Goal: Task Accomplishment & Management: Use online tool/utility

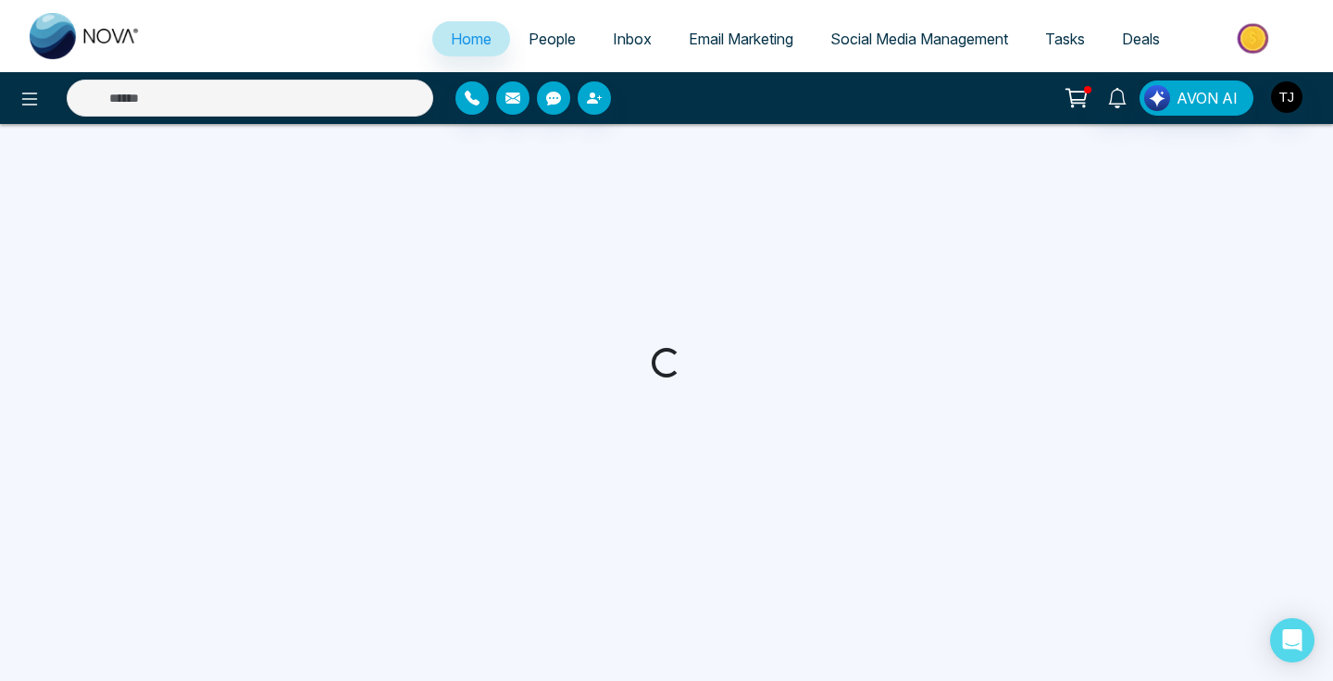
select select "*"
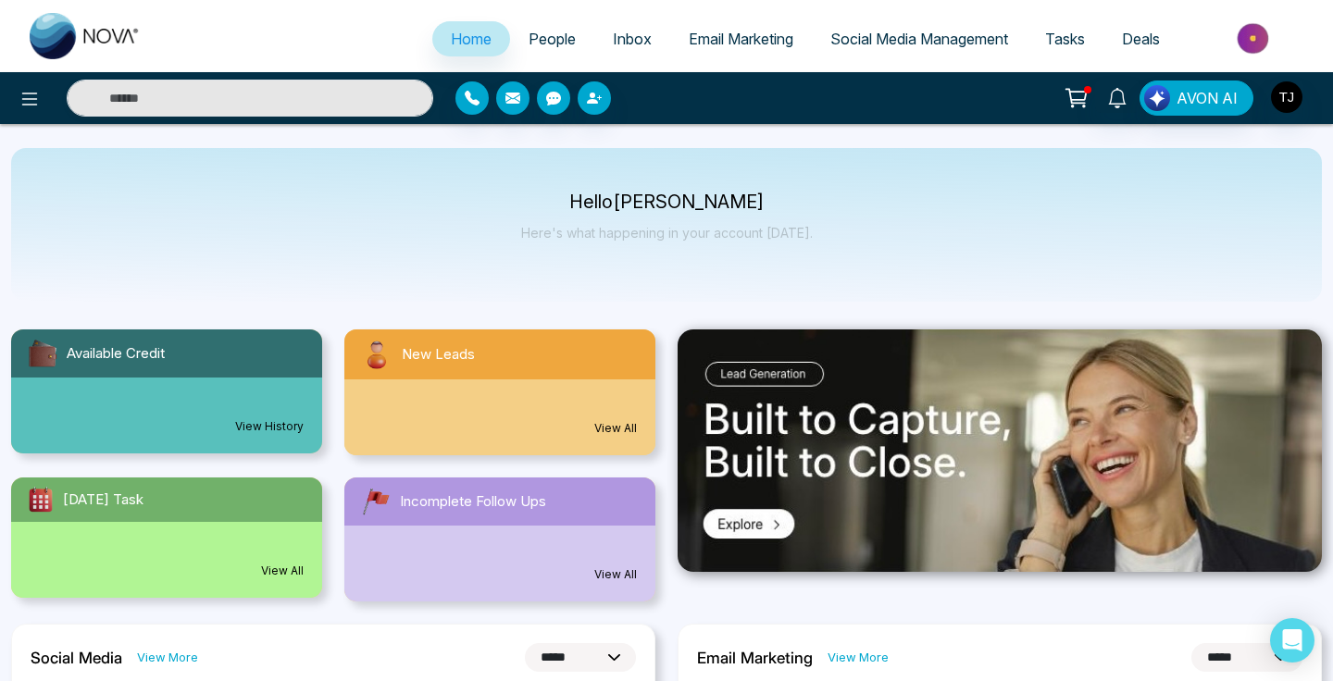
click at [550, 33] on span "People" at bounding box center [552, 39] width 47 height 19
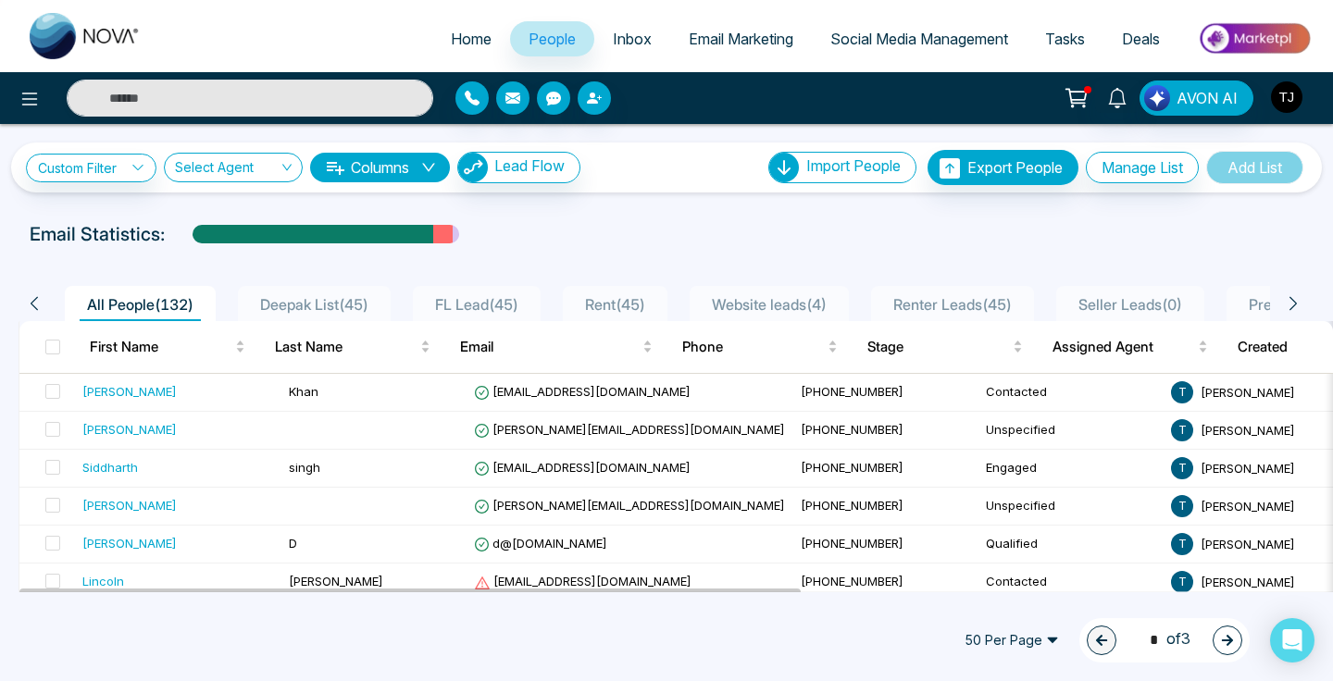
click at [1281, 101] on img "button" at bounding box center [1286, 96] width 31 height 31
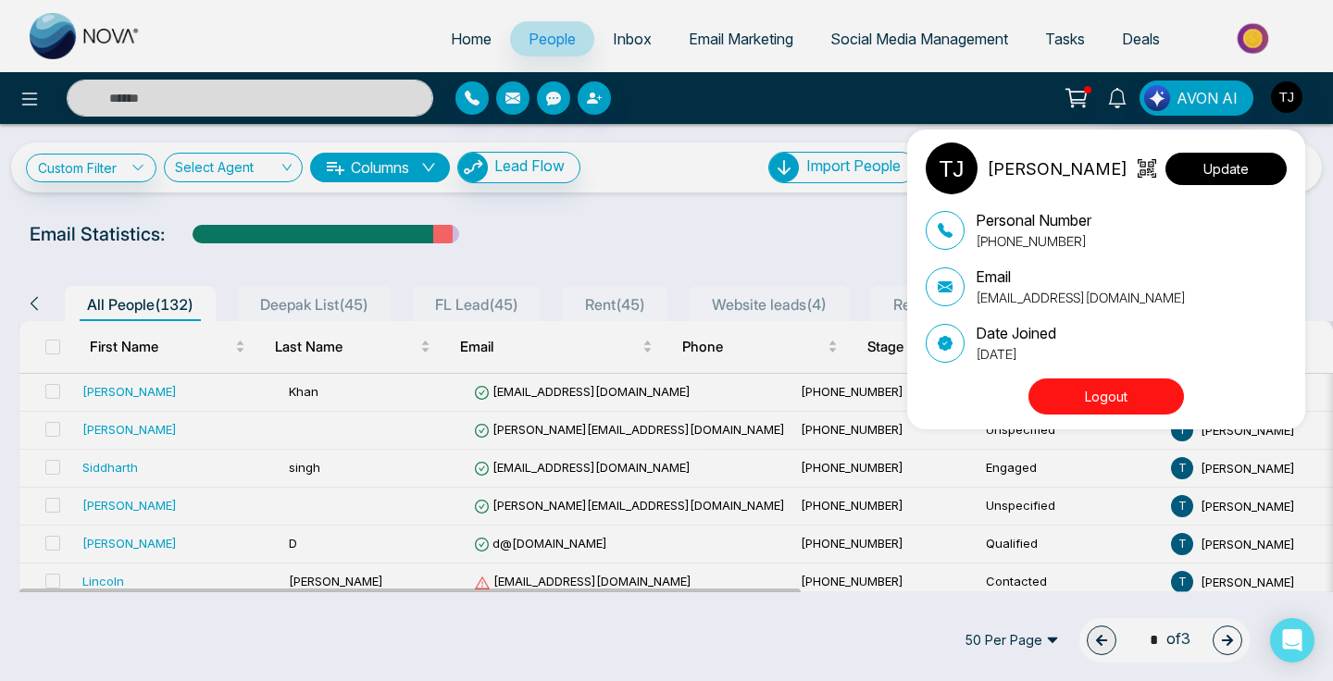
click at [1187, 169] on button "Update" at bounding box center [1225, 169] width 121 height 32
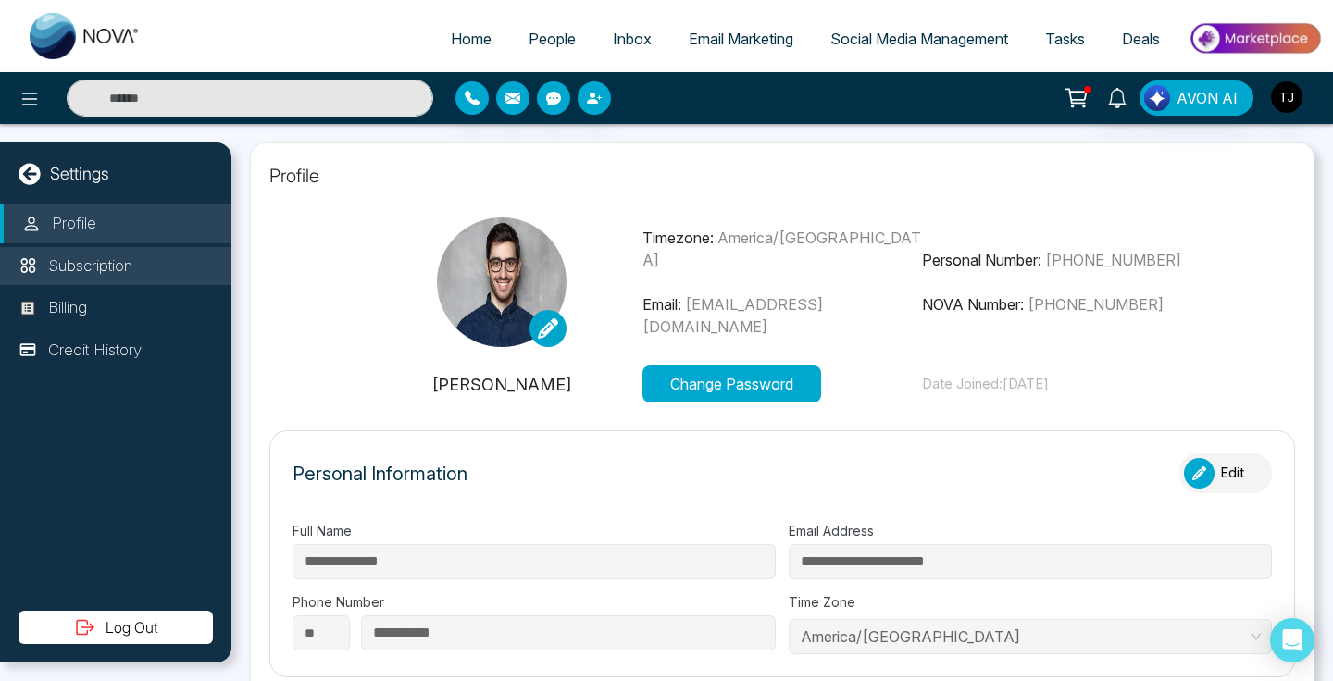
click at [97, 264] on p "Subscription" at bounding box center [90, 267] width 84 height 24
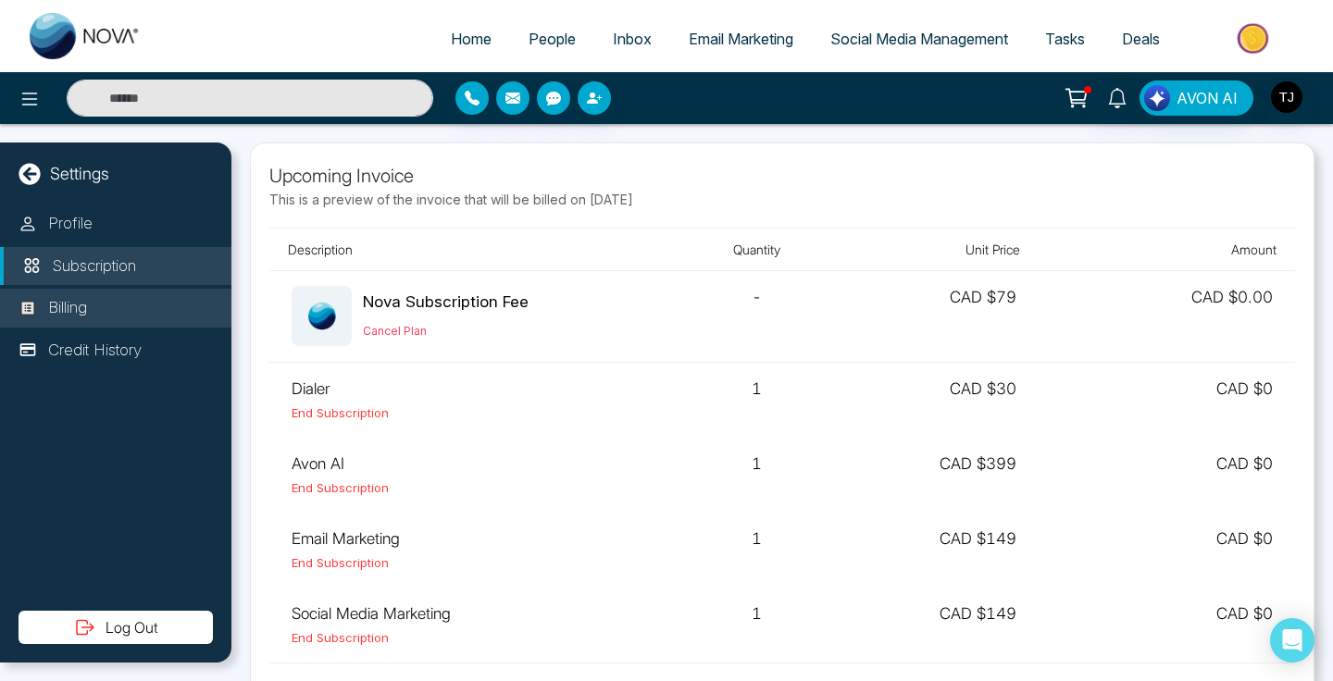
click at [79, 301] on p "Billing" at bounding box center [67, 308] width 39 height 24
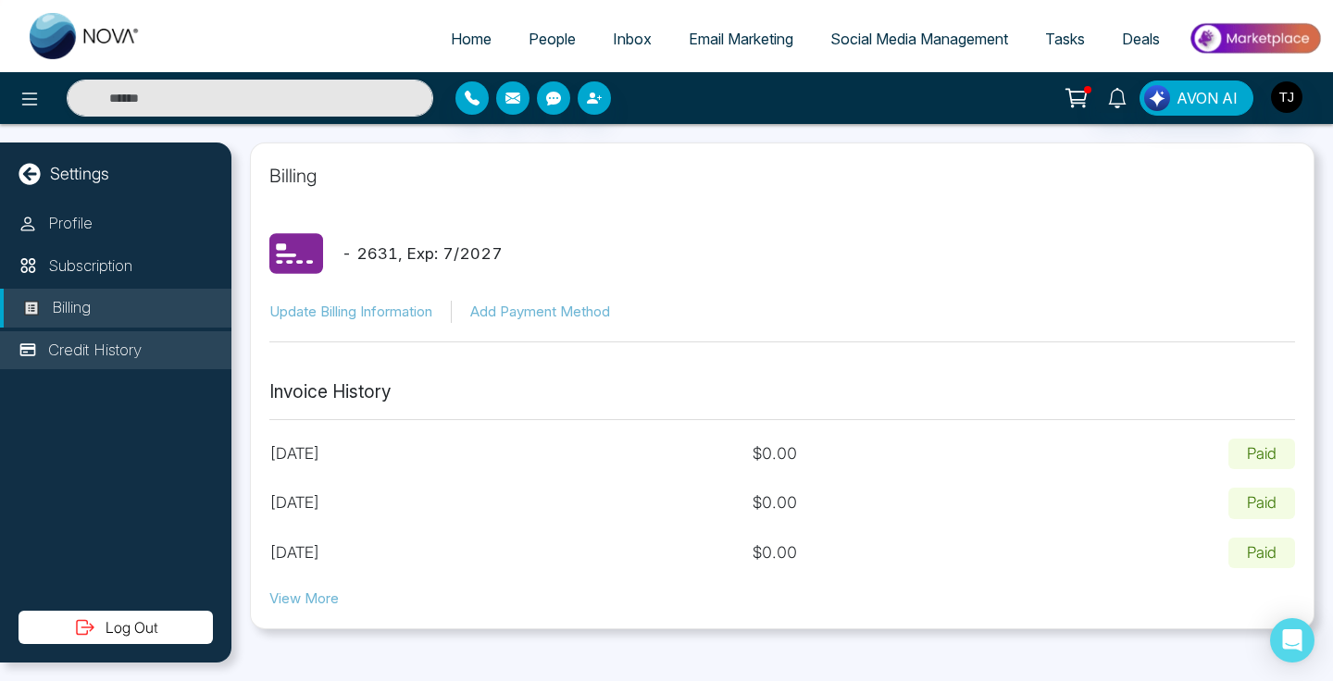
click at [77, 336] on li "Credit History" at bounding box center [115, 350] width 231 height 39
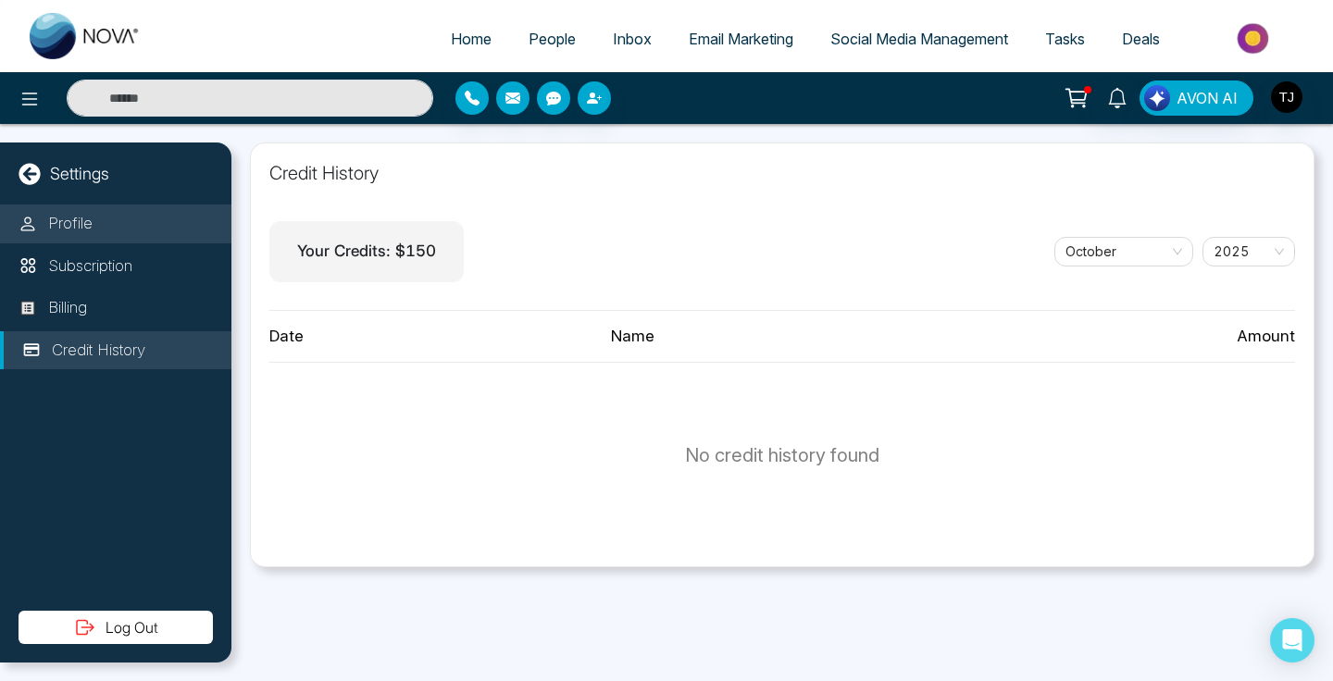
click at [143, 212] on li "Profile" at bounding box center [115, 224] width 231 height 39
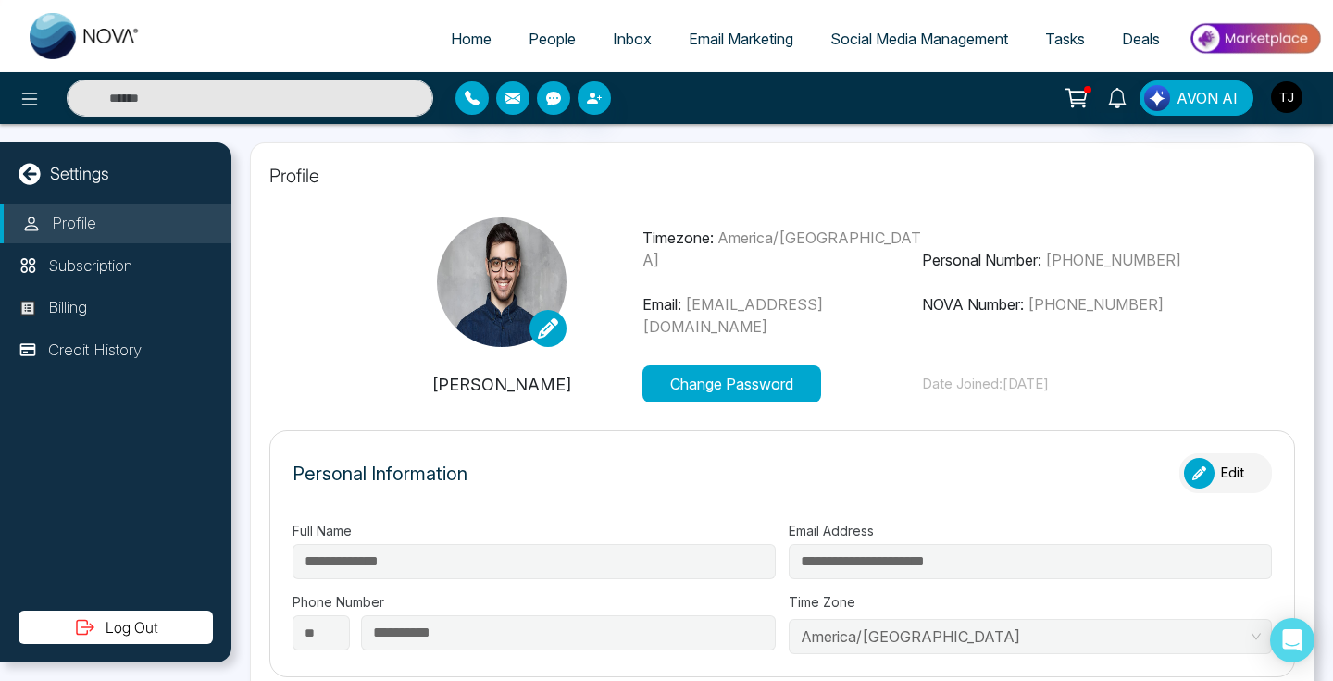
click at [1267, 34] on img at bounding box center [1255, 39] width 134 height 42
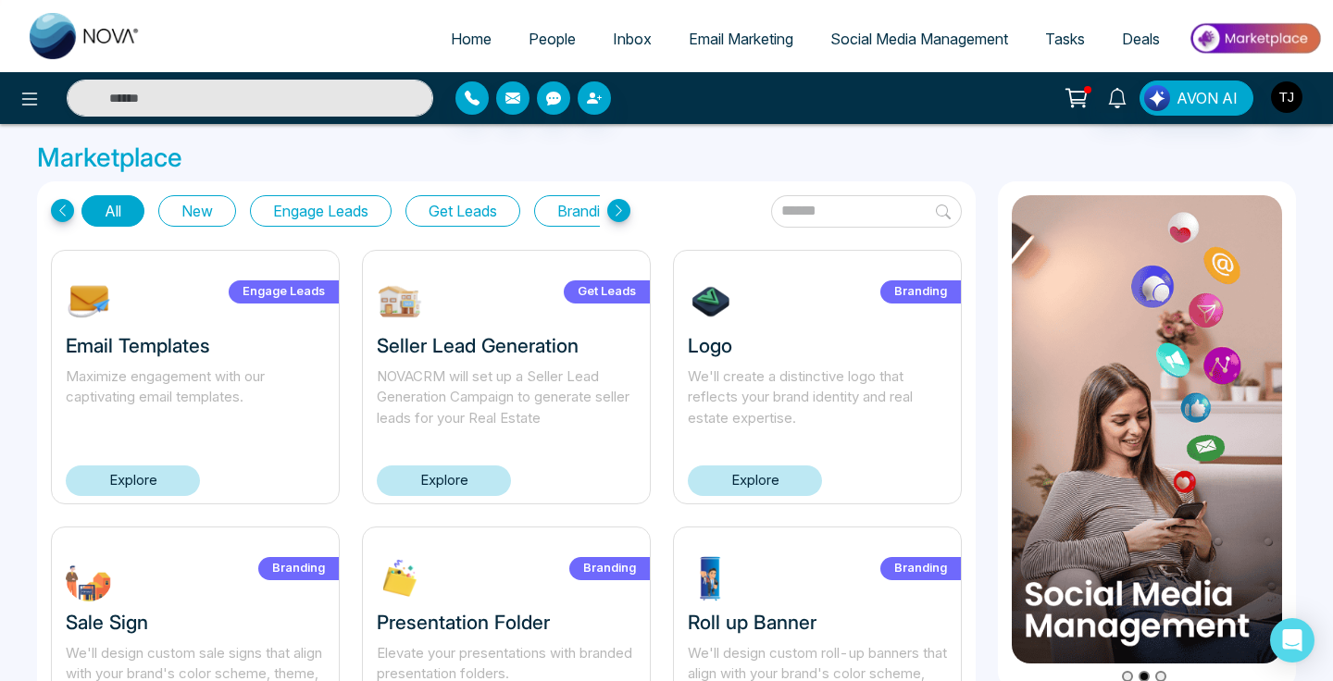
click at [454, 45] on span "Home" at bounding box center [471, 39] width 41 height 19
select select "*"
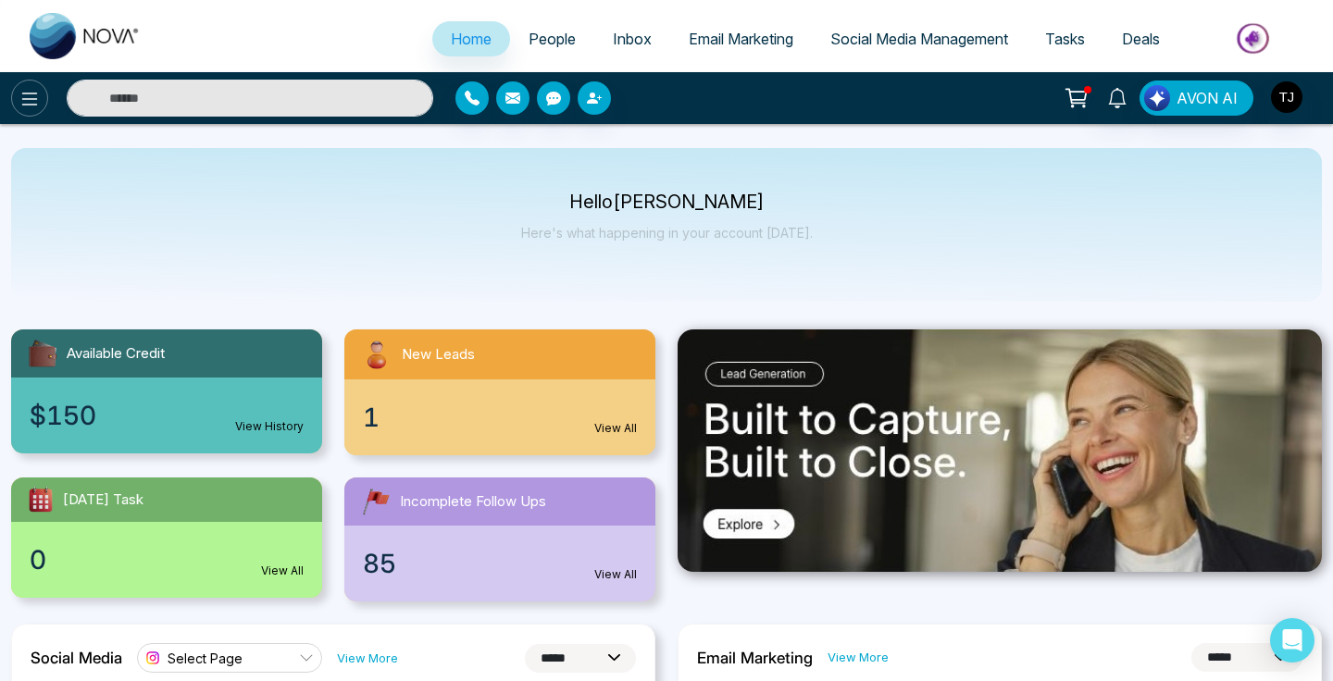
click at [19, 96] on icon at bounding box center [30, 99] width 22 height 22
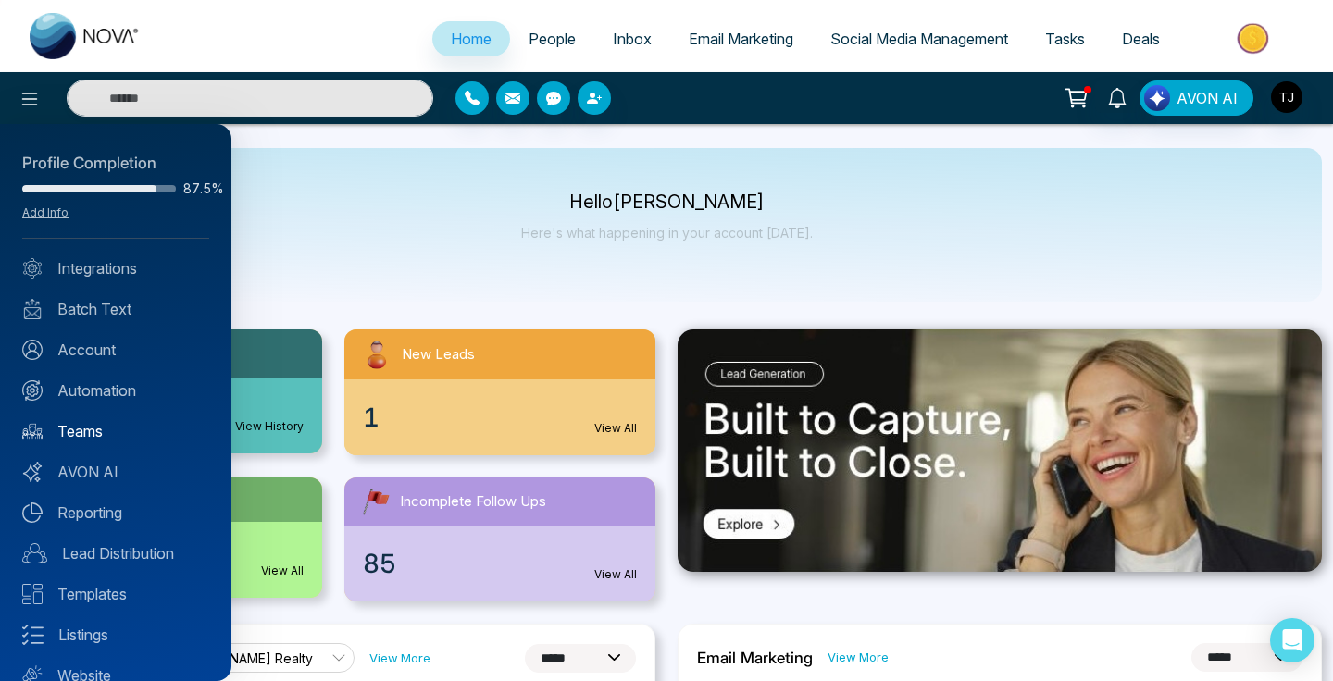
scroll to position [68, 0]
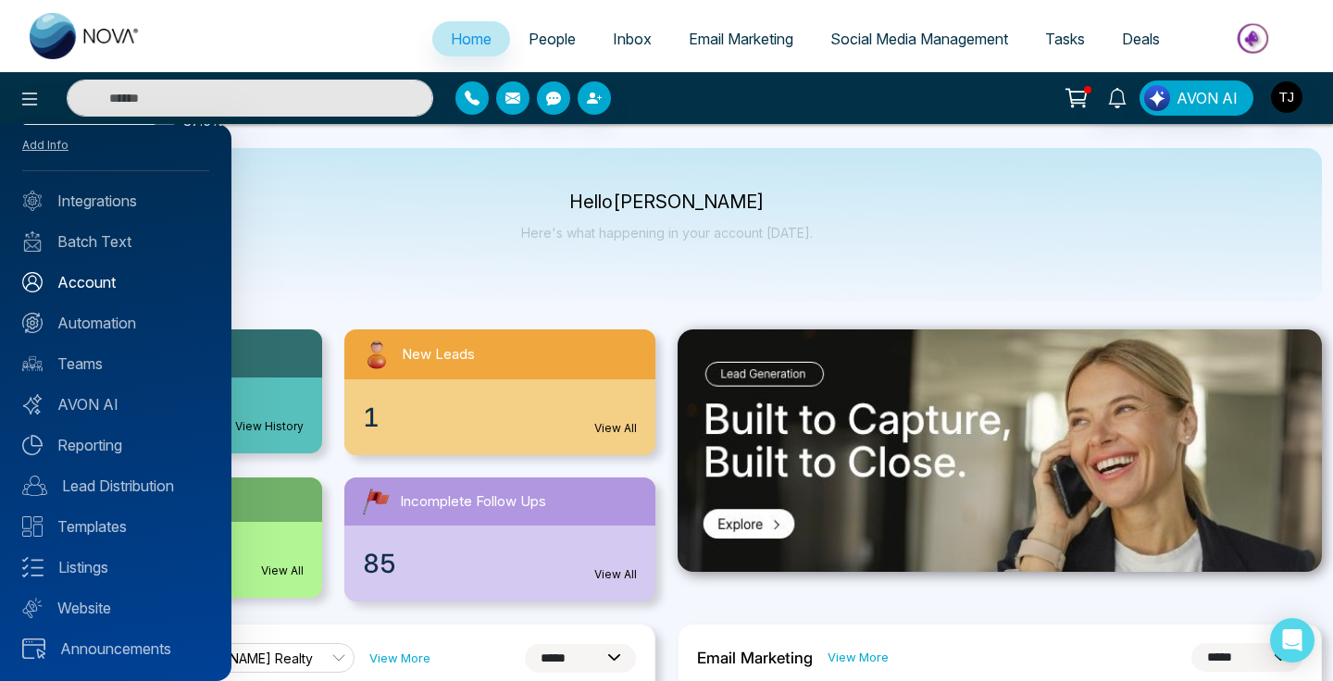
click at [96, 290] on link "Account" at bounding box center [115, 282] width 187 height 22
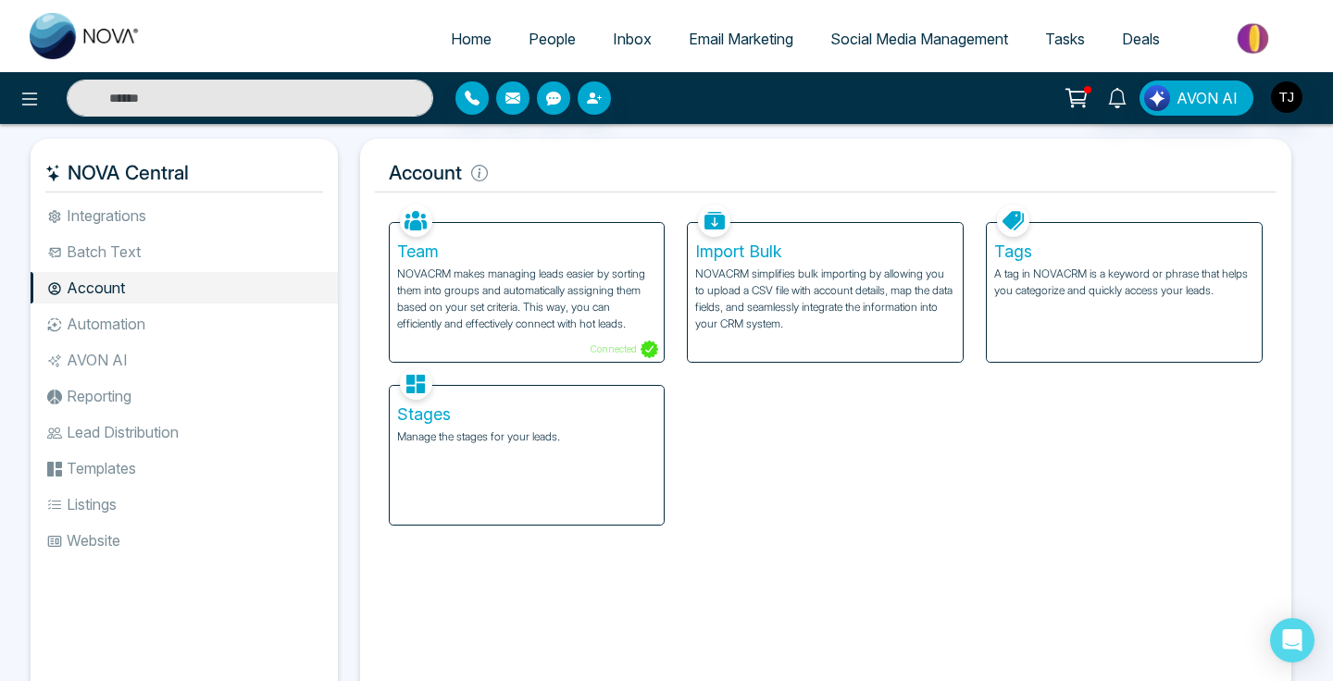
click at [546, 319] on p "NOVACRM makes managing leads easier by sorting them into groups and automatical…" at bounding box center [527, 299] width 260 height 67
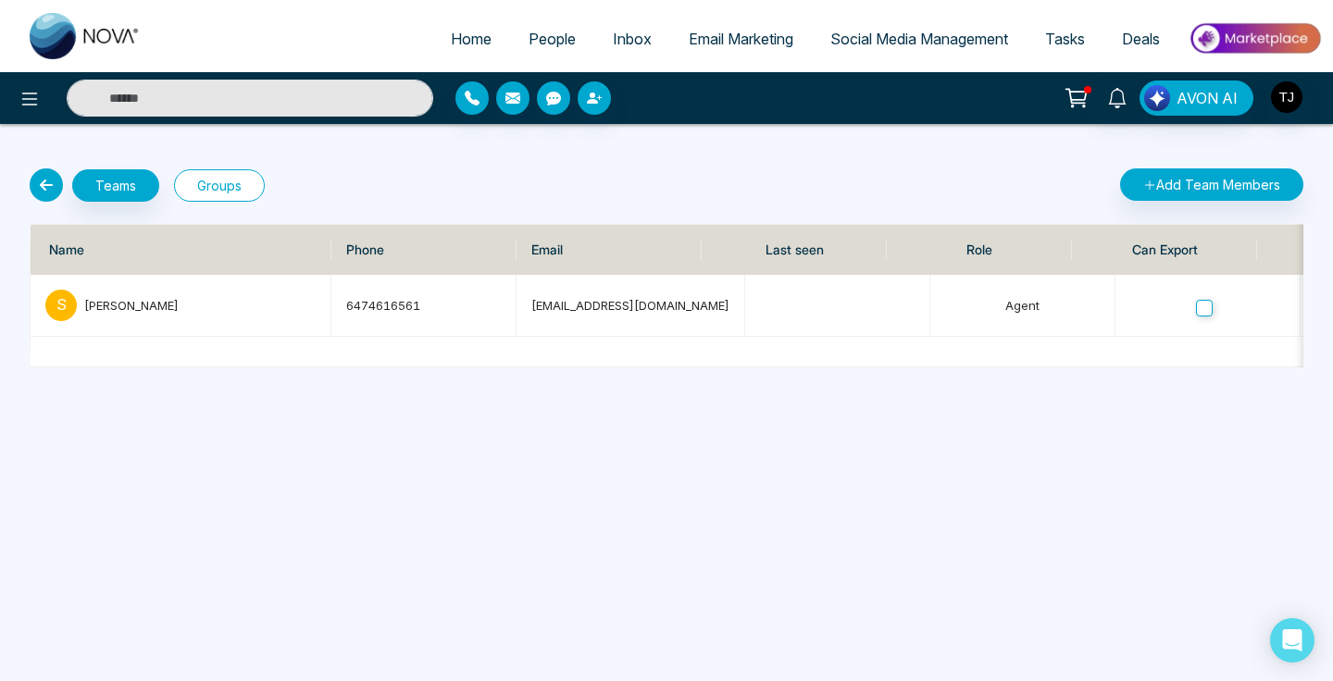
click at [242, 187] on button "Groups" at bounding box center [219, 185] width 91 height 32
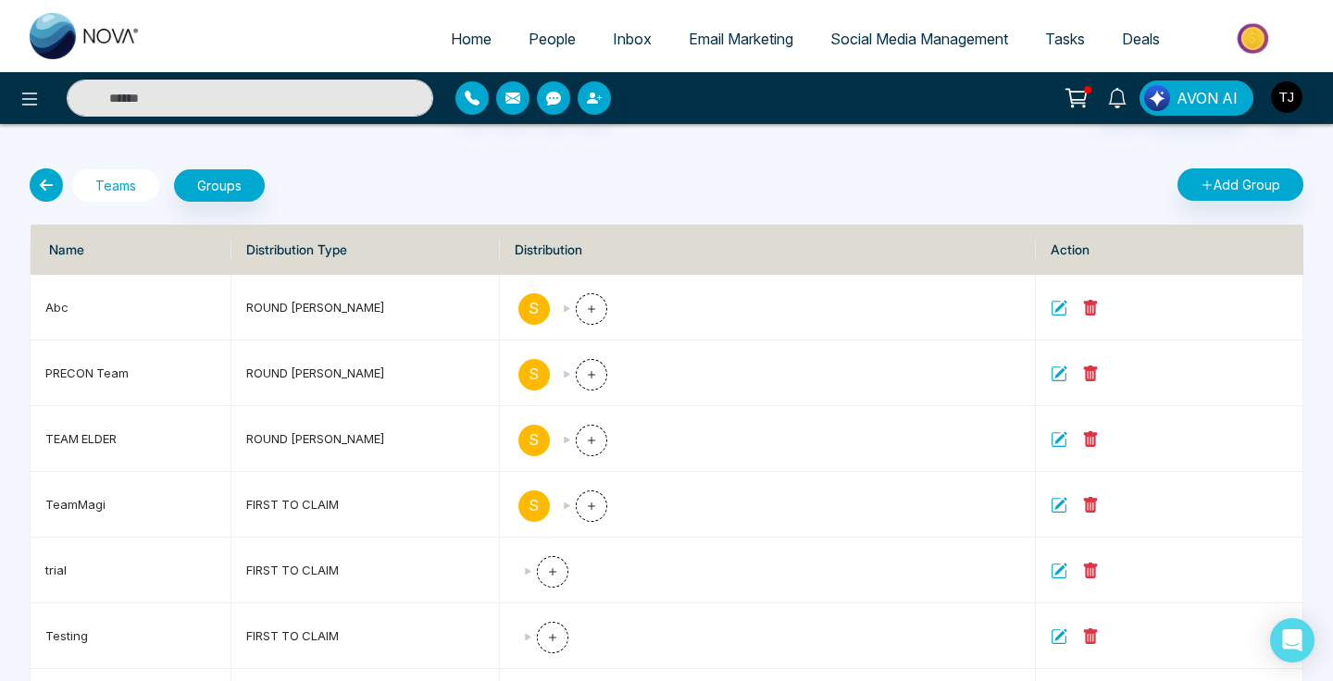
click at [147, 181] on button "Teams" at bounding box center [115, 185] width 87 height 32
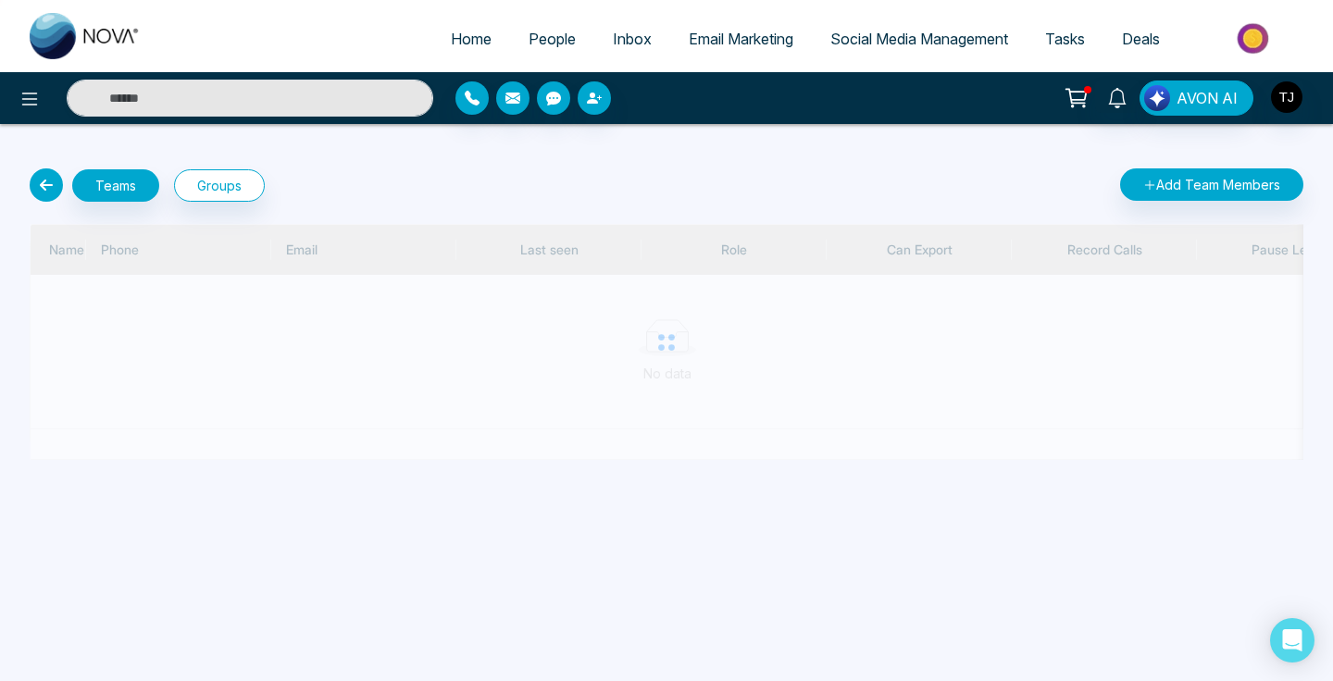
click at [50, 183] on icon at bounding box center [46, 184] width 33 height 33
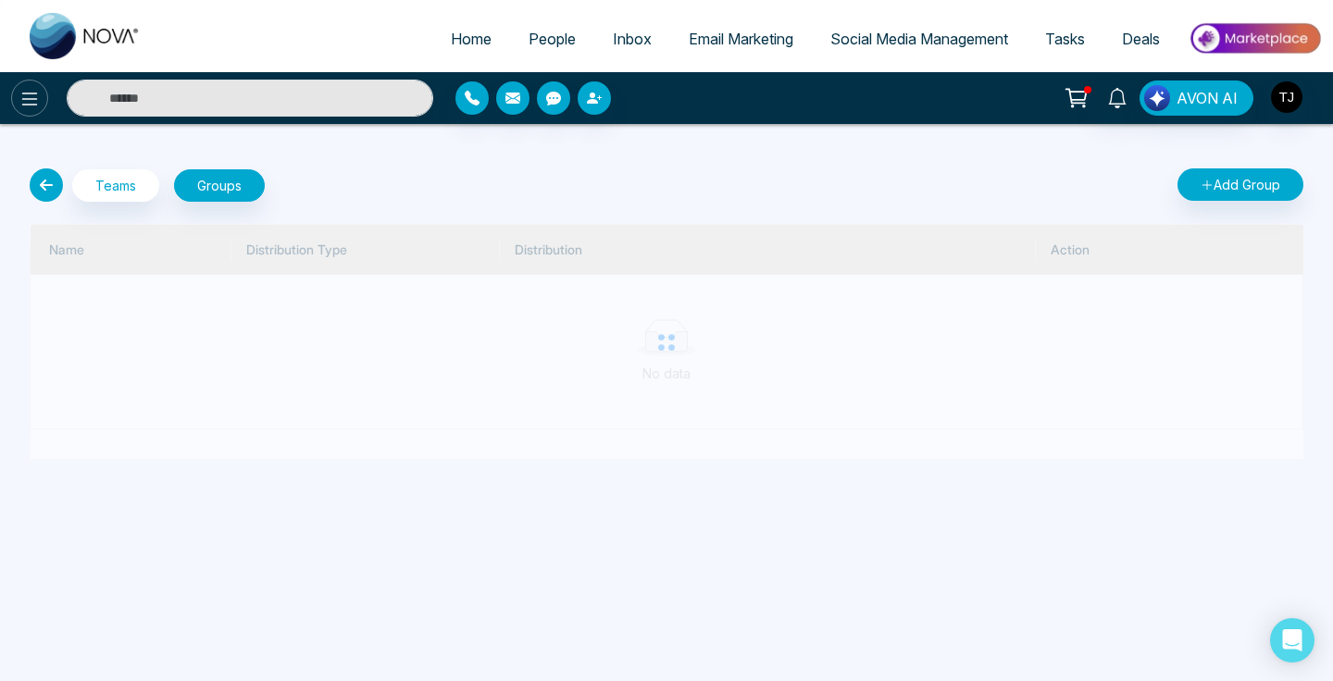
click at [33, 84] on button at bounding box center [29, 98] width 37 height 37
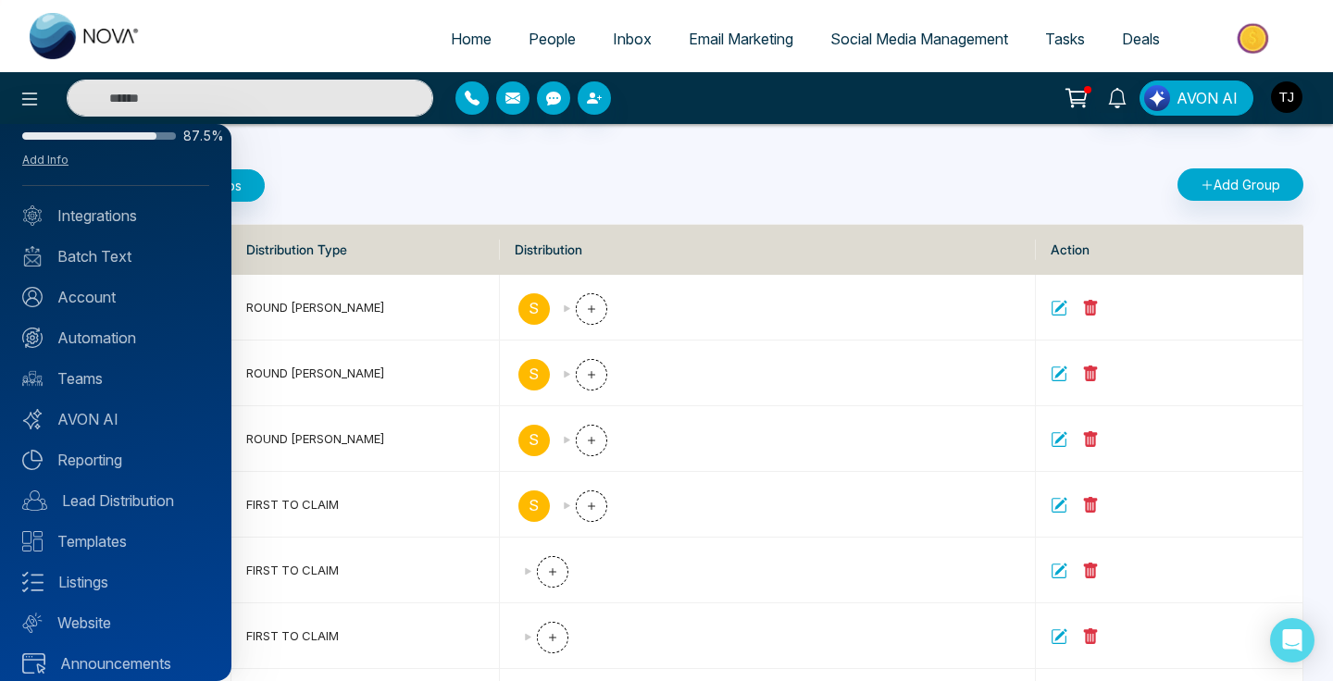
scroll to position [68, 0]
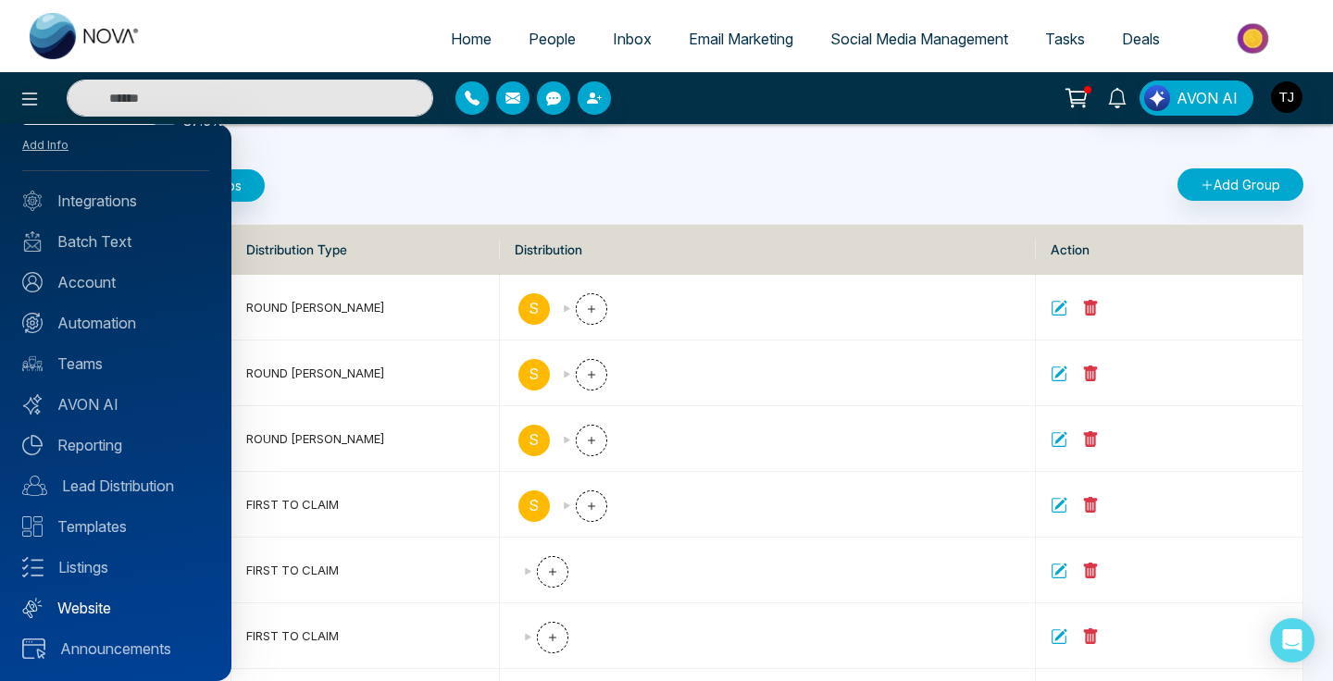
click at [99, 606] on link "Website" at bounding box center [115, 608] width 187 height 22
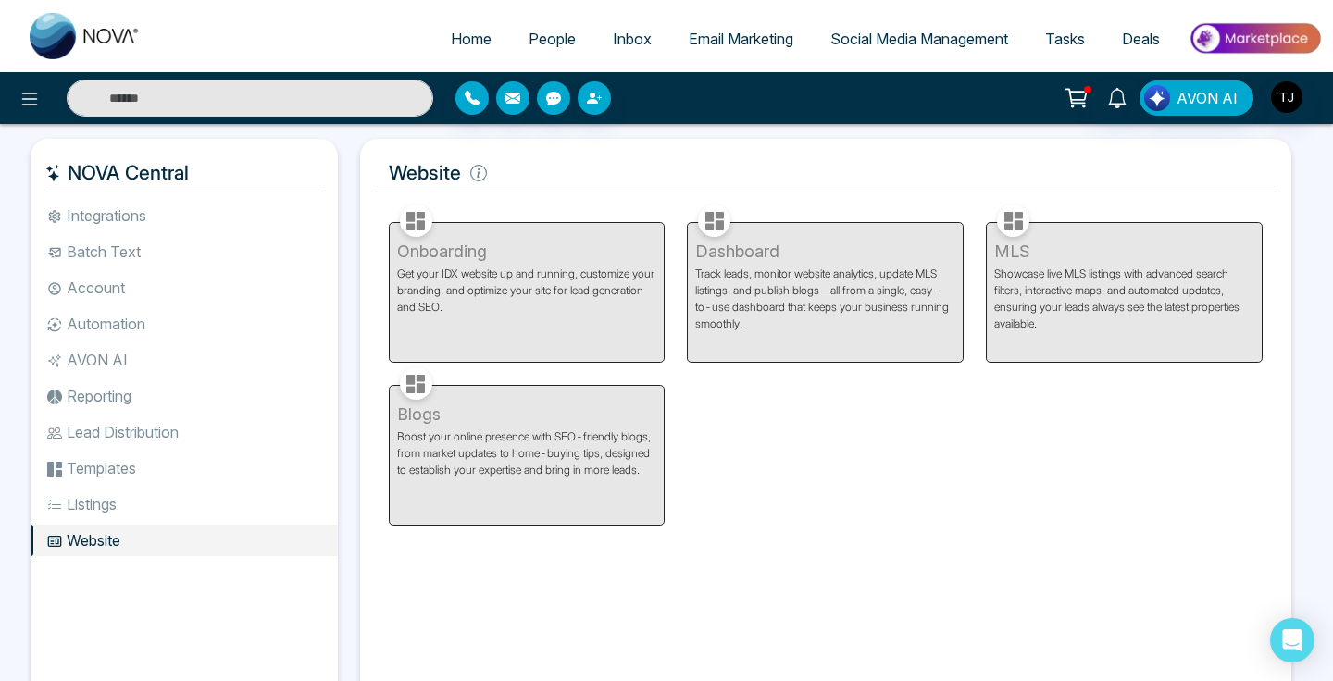
click at [104, 508] on li "Listings" at bounding box center [184, 504] width 307 height 31
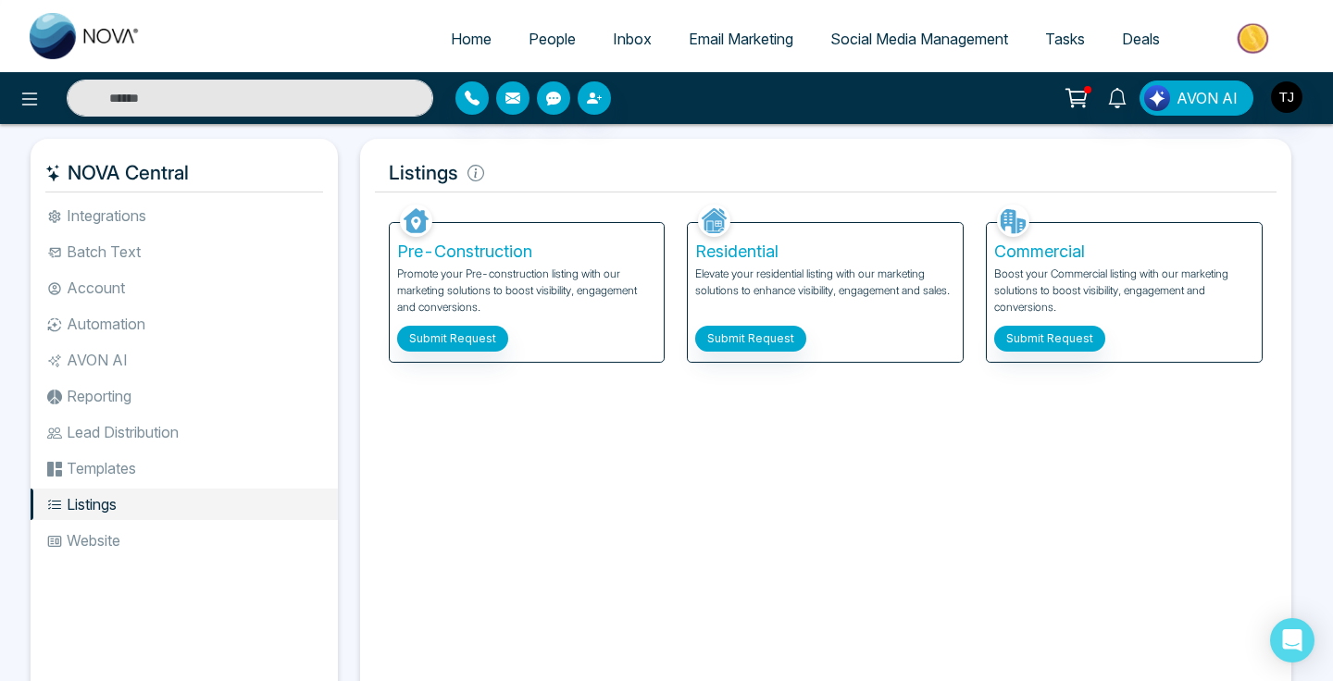
click at [106, 484] on ul "Integrations Batch Text Account Automation AVON AI Reporting Lead Distribution …" at bounding box center [184, 438] width 307 height 477
click at [106, 473] on li "Templates" at bounding box center [184, 468] width 307 height 31
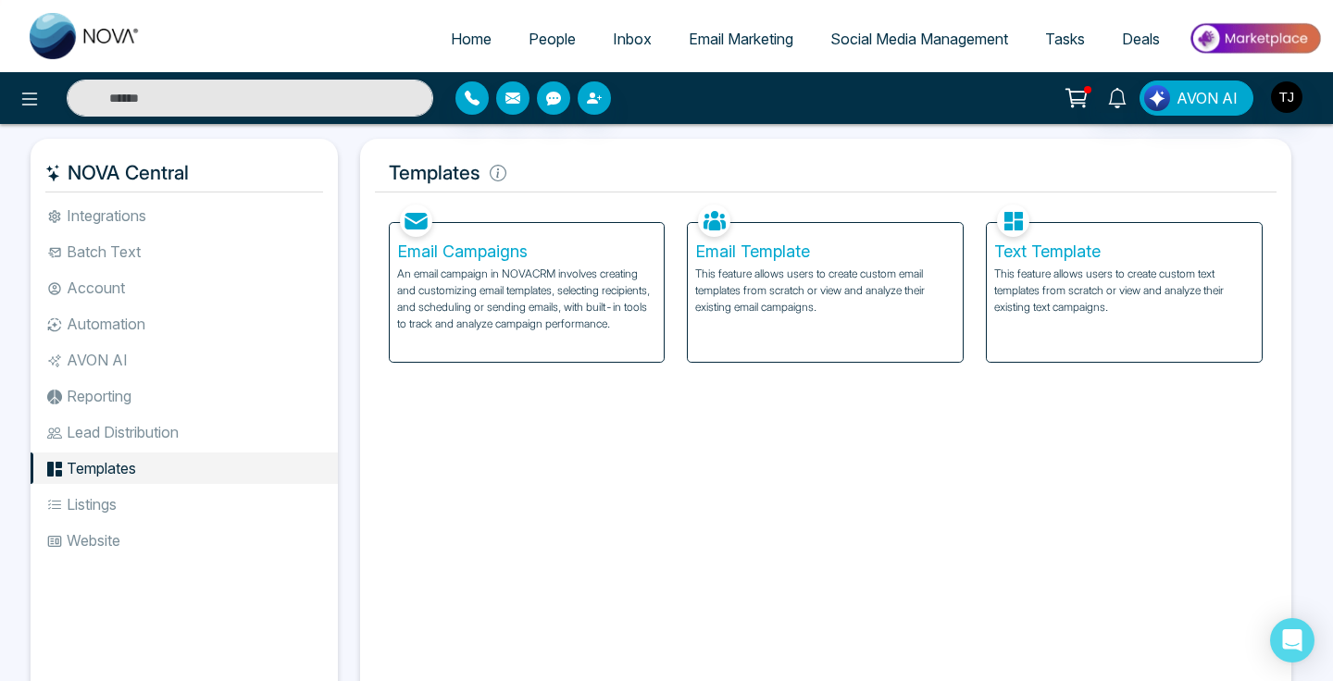
click at [101, 489] on li "Listings" at bounding box center [184, 504] width 307 height 31
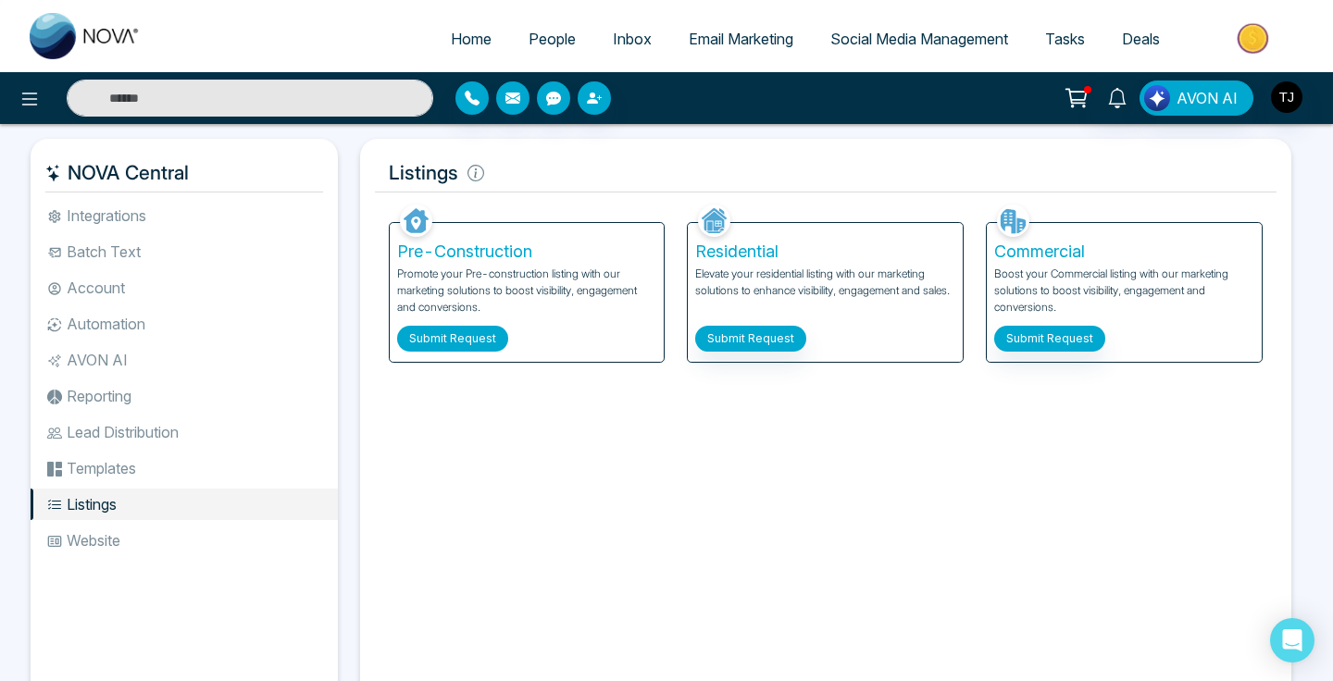
click at [454, 339] on button "Submit Request" at bounding box center [452, 339] width 111 height 26
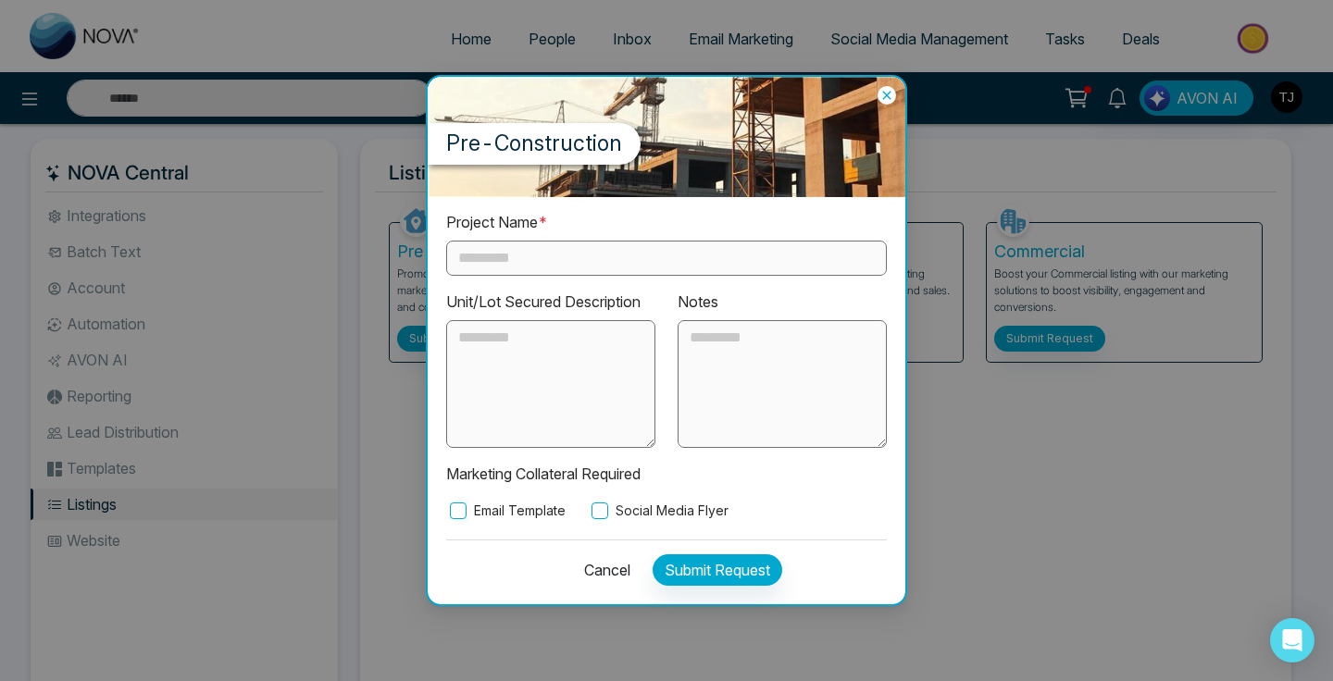
click at [882, 95] on icon at bounding box center [886, 95] width 19 height 19
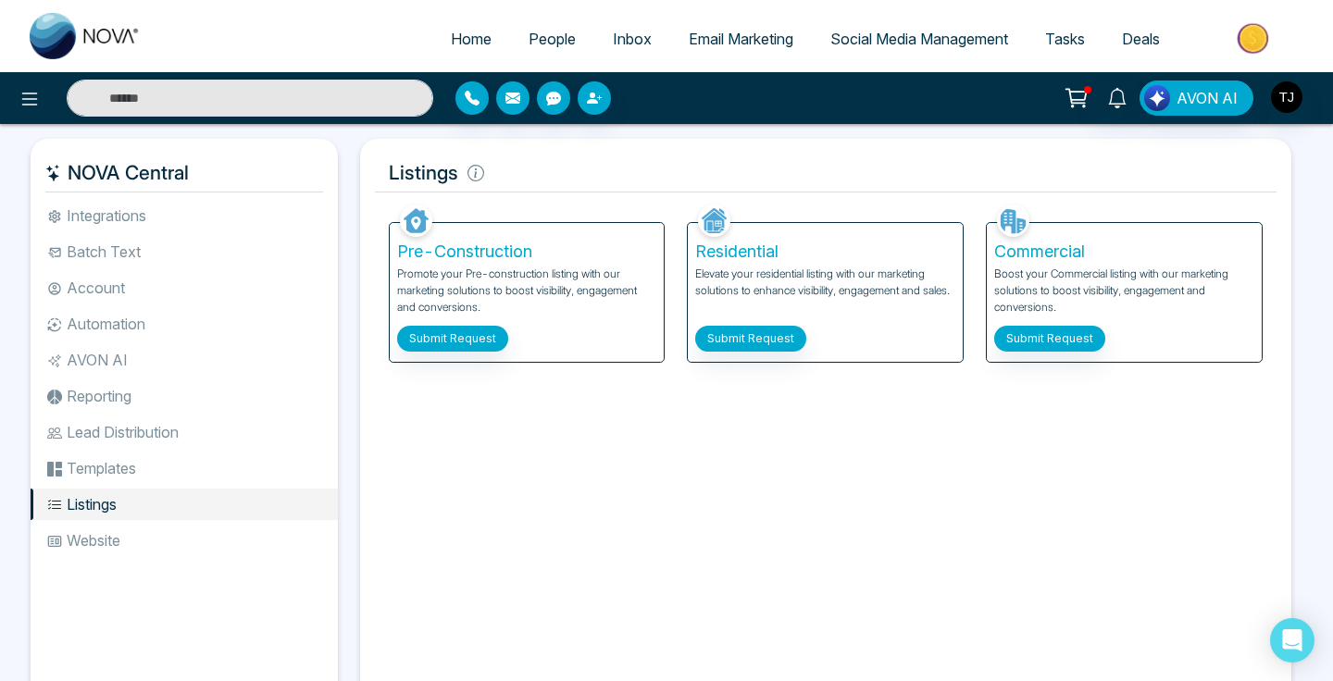
click at [1007, 218] on img at bounding box center [1013, 221] width 32 height 32
click at [467, 172] on icon at bounding box center [475, 173] width 17 height 17
click at [469, 172] on icon at bounding box center [475, 173] width 17 height 17
click at [135, 474] on li "Templates" at bounding box center [184, 468] width 307 height 31
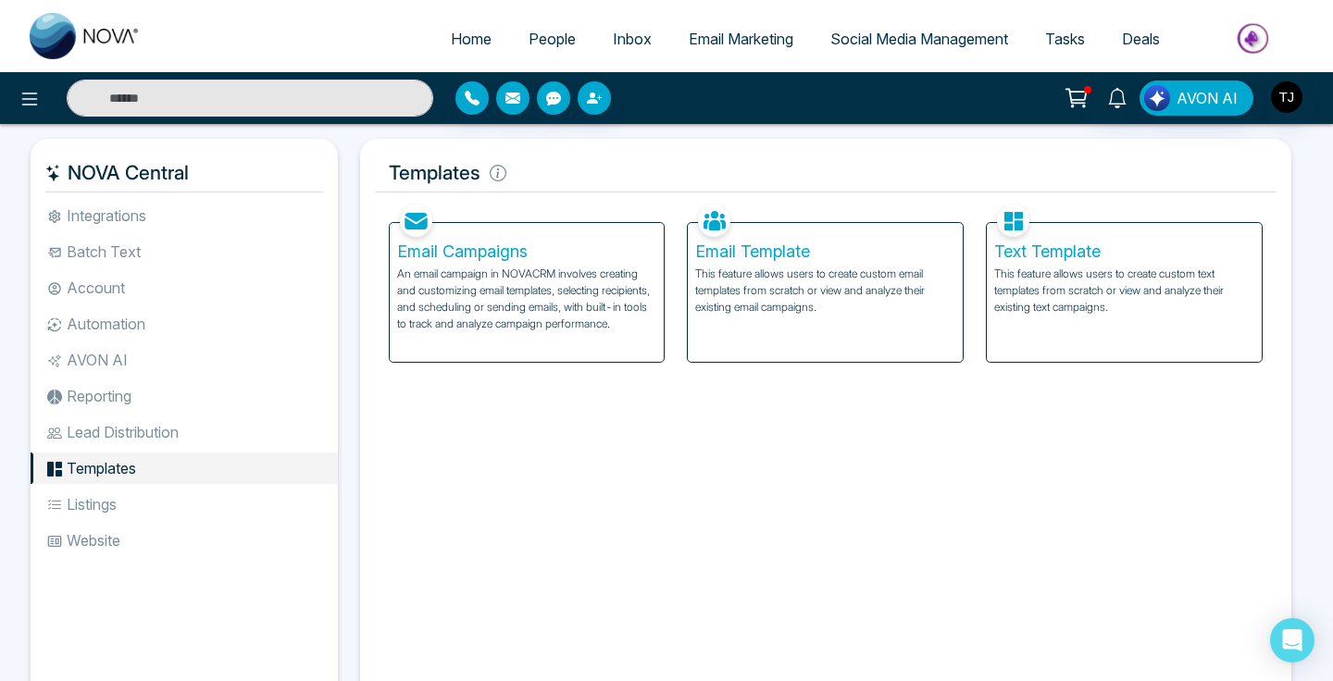
click at [154, 452] on ul "Integrations Batch Text Account Automation AVON AI Reporting Lead Distribution …" at bounding box center [184, 438] width 307 height 477
click at [155, 440] on li "Lead Distribution" at bounding box center [184, 432] width 307 height 31
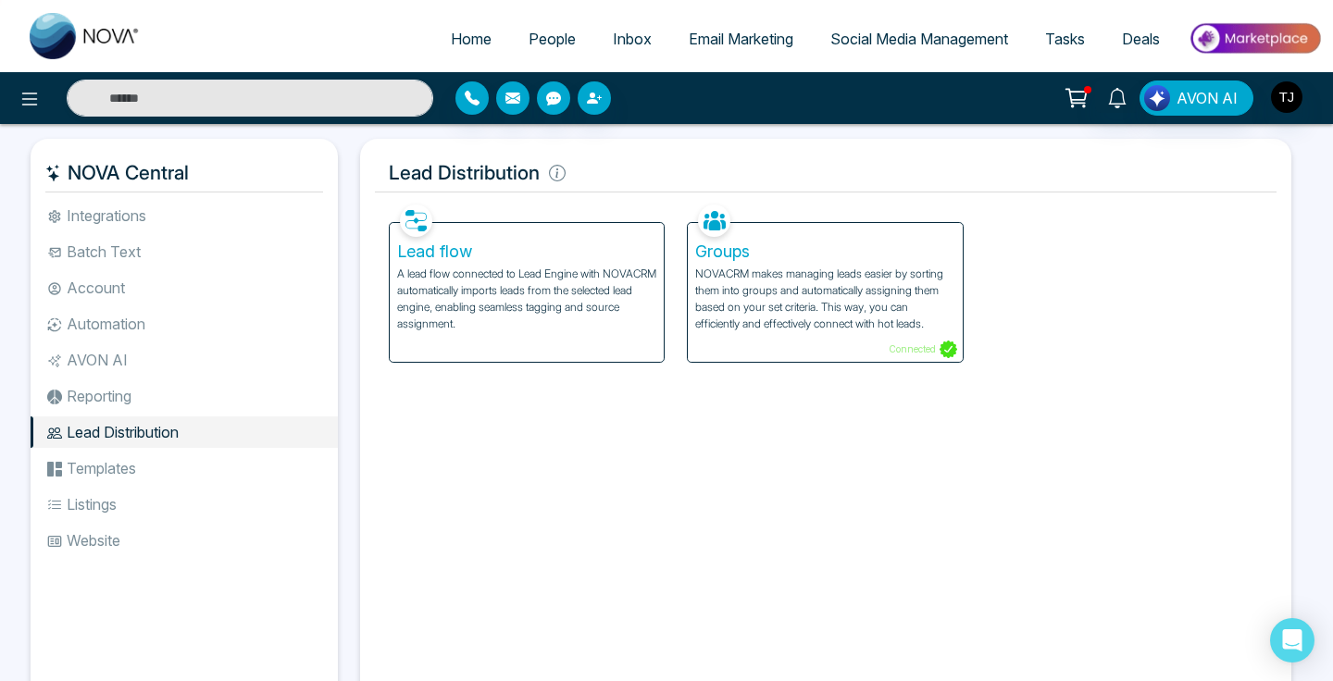
click at [154, 411] on li "Reporting" at bounding box center [184, 395] width 307 height 31
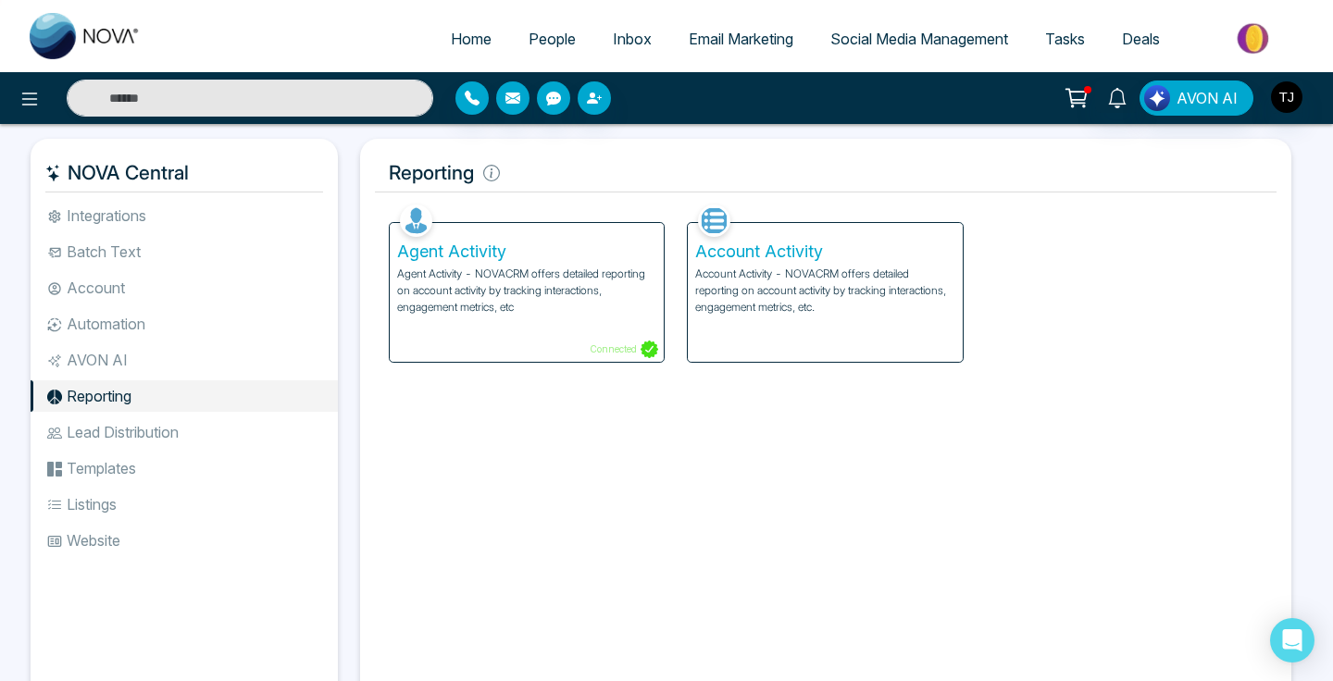
click at [153, 376] on ul "Integrations Batch Text Account Automation AVON AI Reporting Lead Distribution …" at bounding box center [184, 438] width 307 height 477
click at [153, 368] on li "AVON AI" at bounding box center [184, 359] width 307 height 31
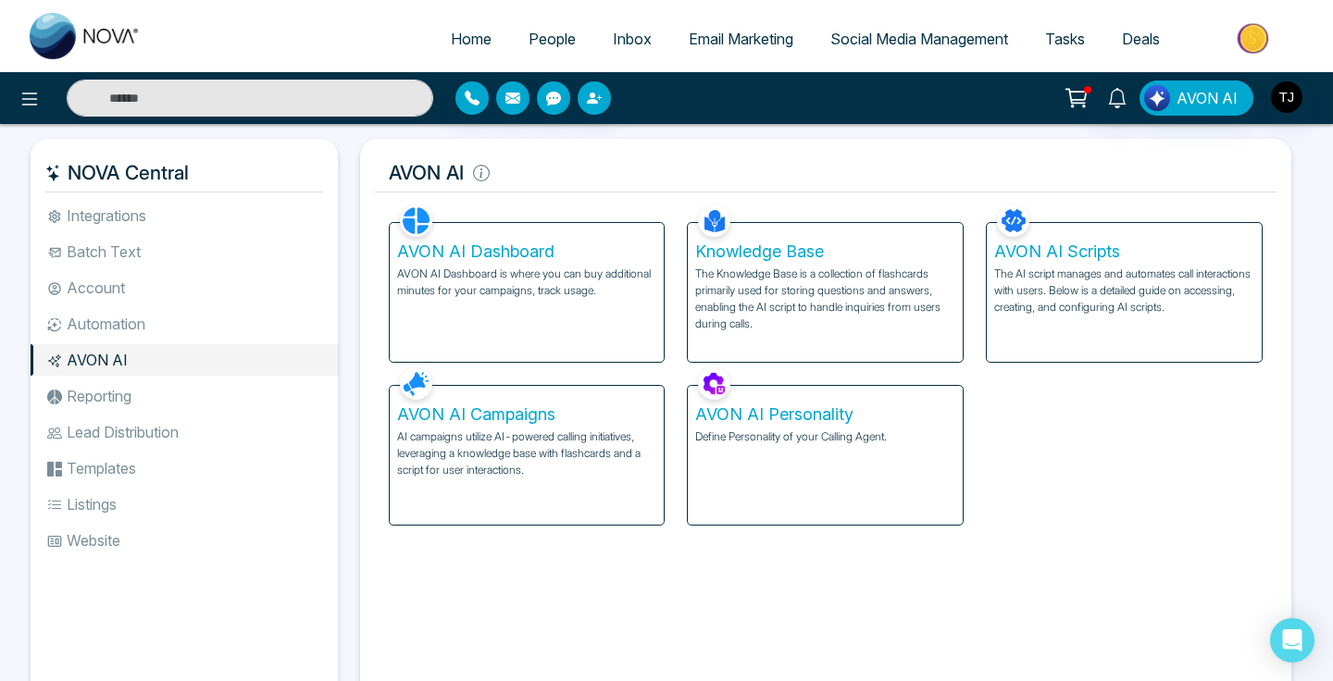
click at [157, 323] on li "Automation" at bounding box center [184, 323] width 307 height 31
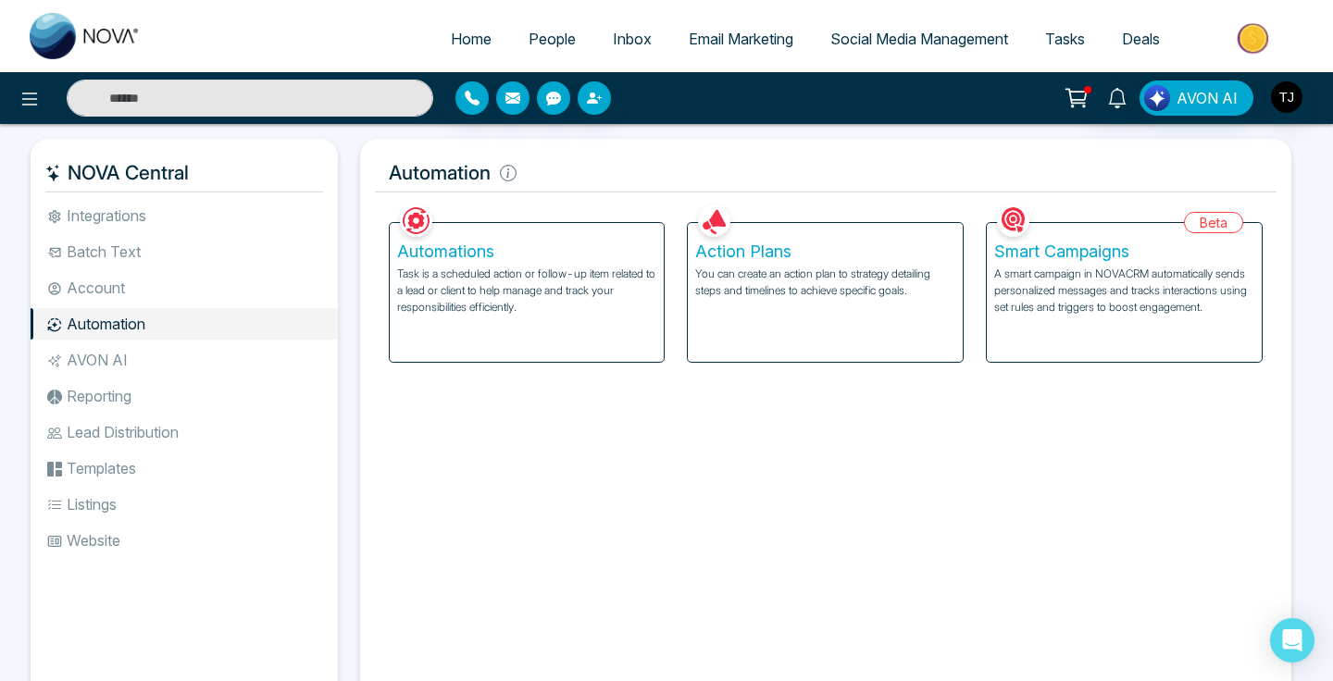
click at [155, 298] on li "Account" at bounding box center [184, 287] width 307 height 31
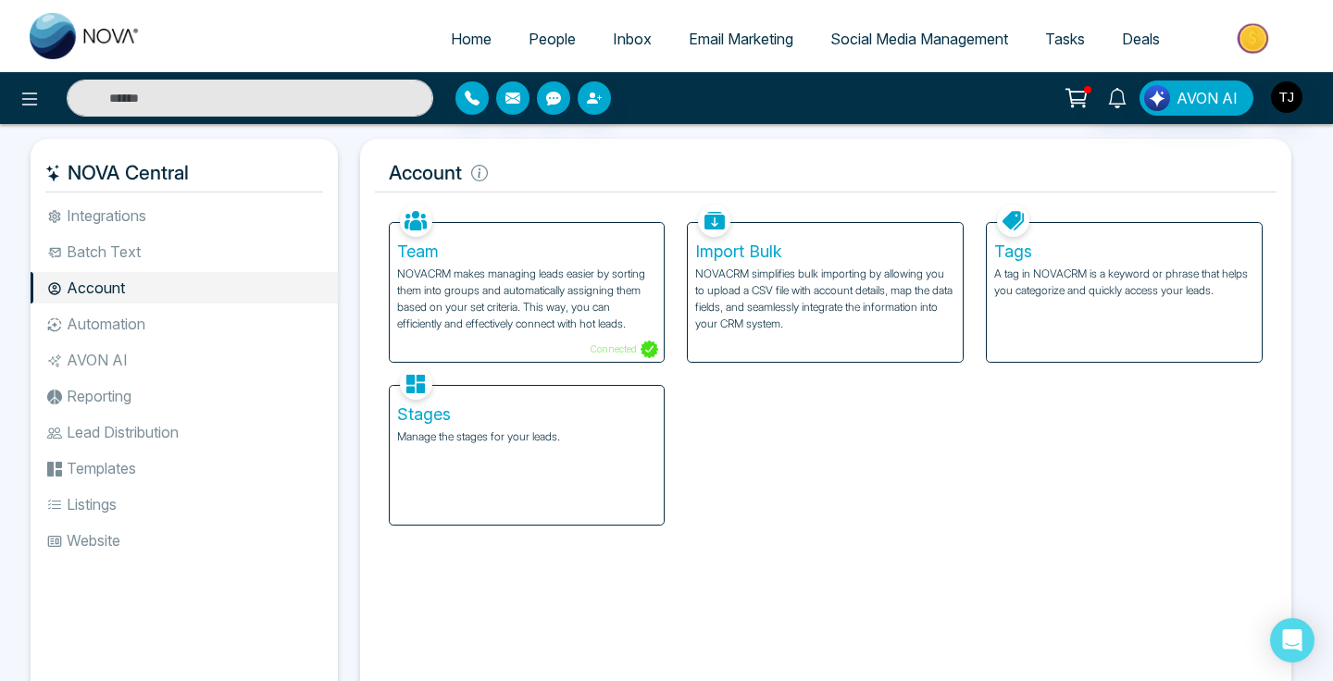
click at [161, 258] on li "Batch Text" at bounding box center [184, 251] width 307 height 31
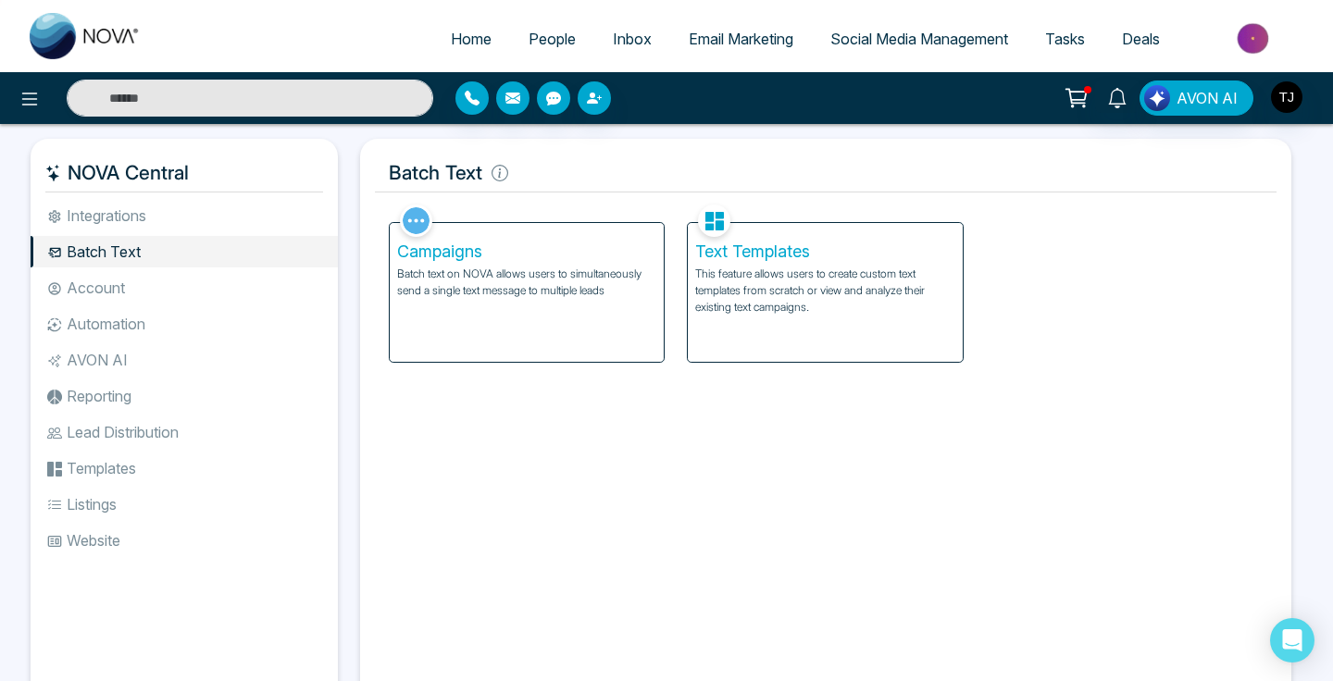
click at [732, 242] on h5 "Text Templates" at bounding box center [825, 252] width 260 height 20
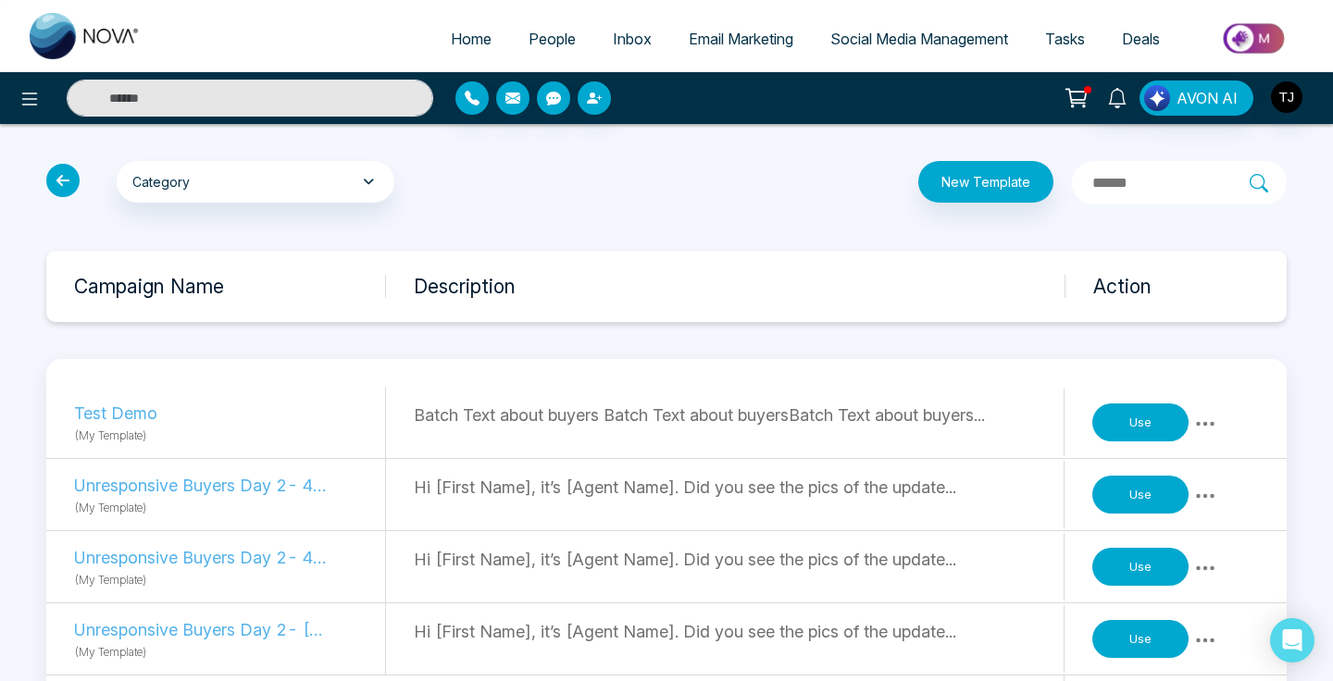
click at [586, 429] on div "Batch Text about buyers Batch Text about buyersBatch Text about buyers..." at bounding box center [739, 423] width 651 height 68
click at [967, 422] on p "Batch Text about buyers Batch Text about buyersBatch Text about buyers..." at bounding box center [739, 415] width 650 height 25
click at [127, 409] on p "Test Demo" at bounding box center [201, 413] width 255 height 25
click at [121, 440] on p "(My Template)" at bounding box center [229, 435] width 311 height 19
click at [1209, 416] on icon at bounding box center [1205, 424] width 22 height 22
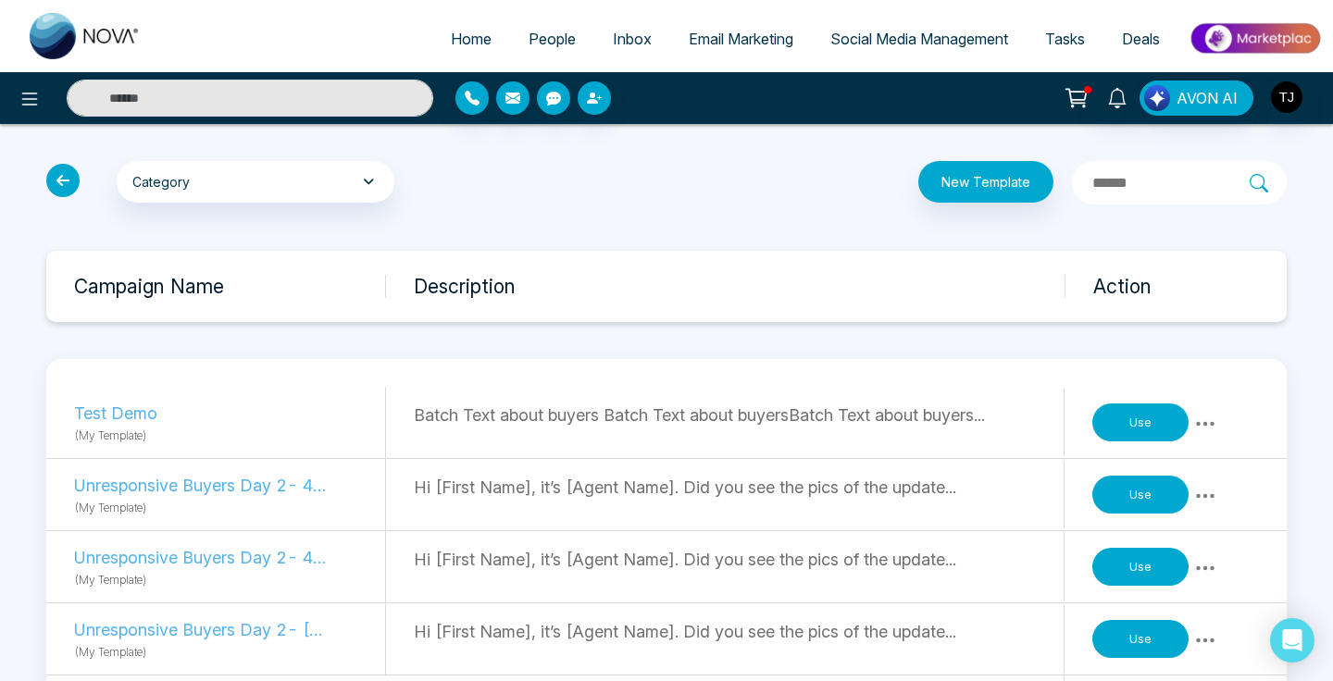
click at [1164, 415] on button "Use" at bounding box center [1140, 423] width 96 height 39
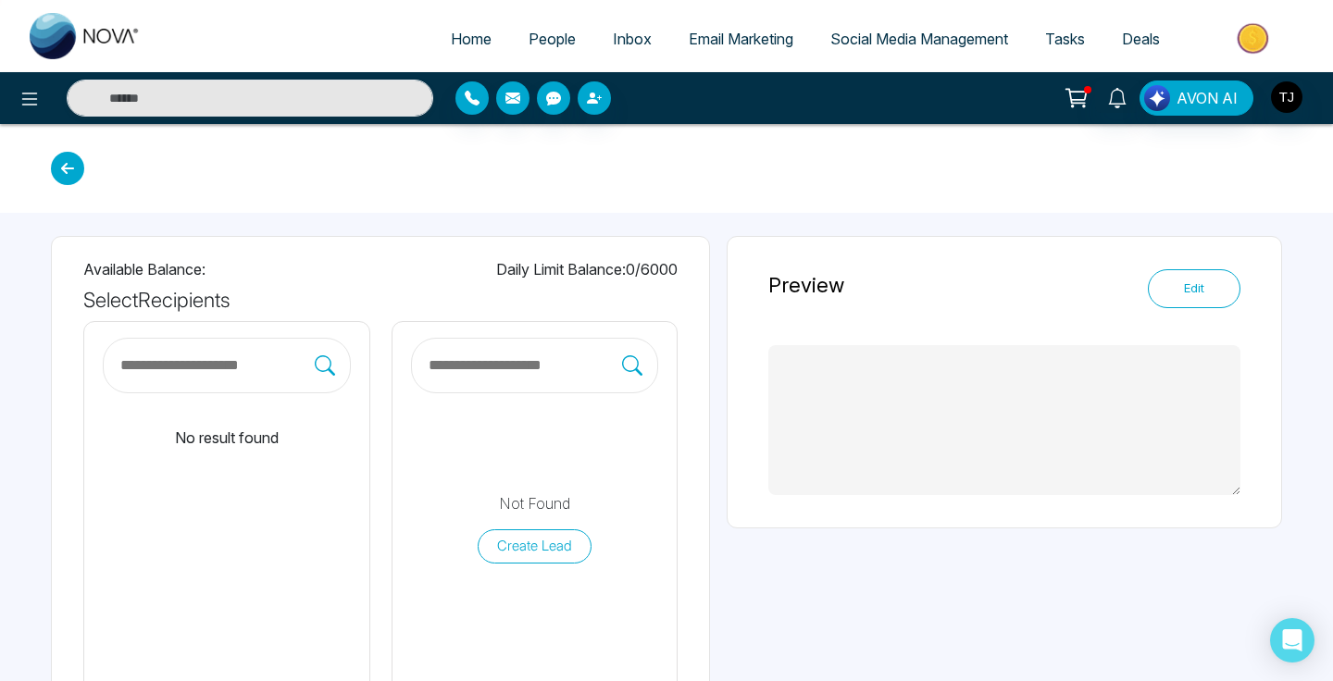
type textarea "**********"
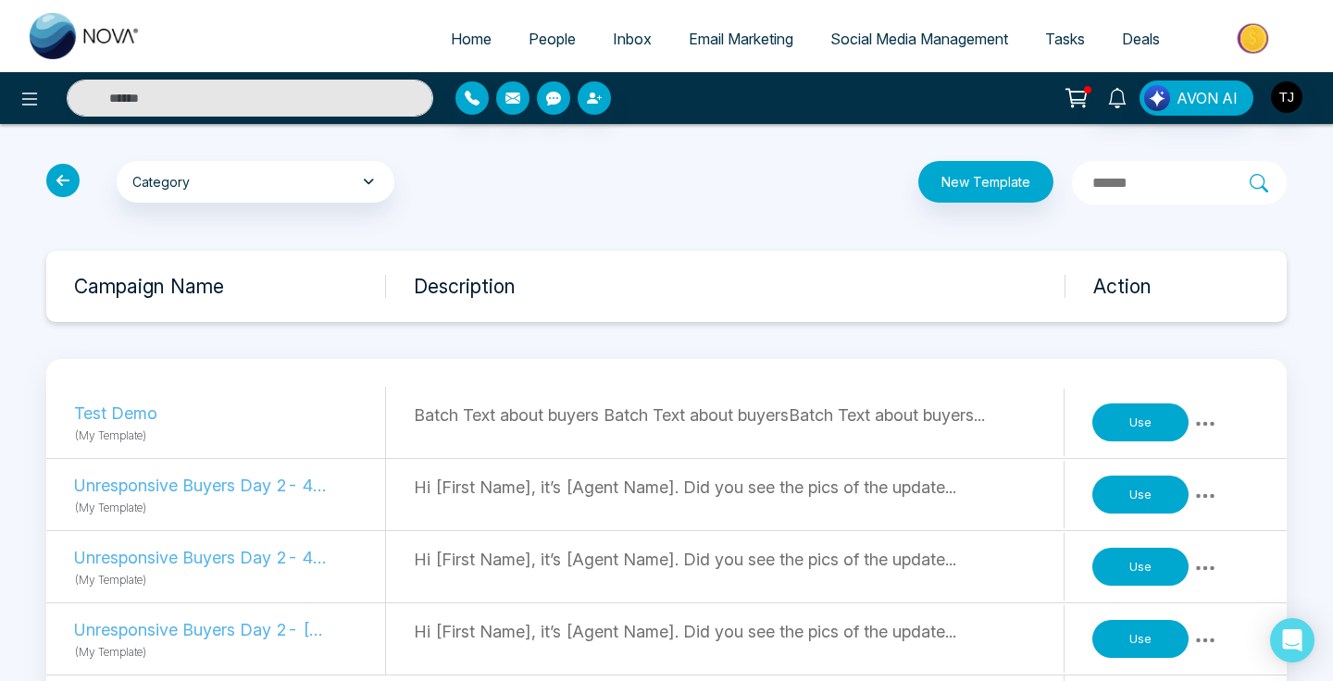
click at [849, 393] on div "Batch Text about buyers Batch Text about buyersBatch Text about buyers..." at bounding box center [739, 423] width 651 height 68
click at [849, 420] on p "Batch Text about buyers Batch Text about buyersBatch Text about buyers..." at bounding box center [739, 415] width 650 height 25
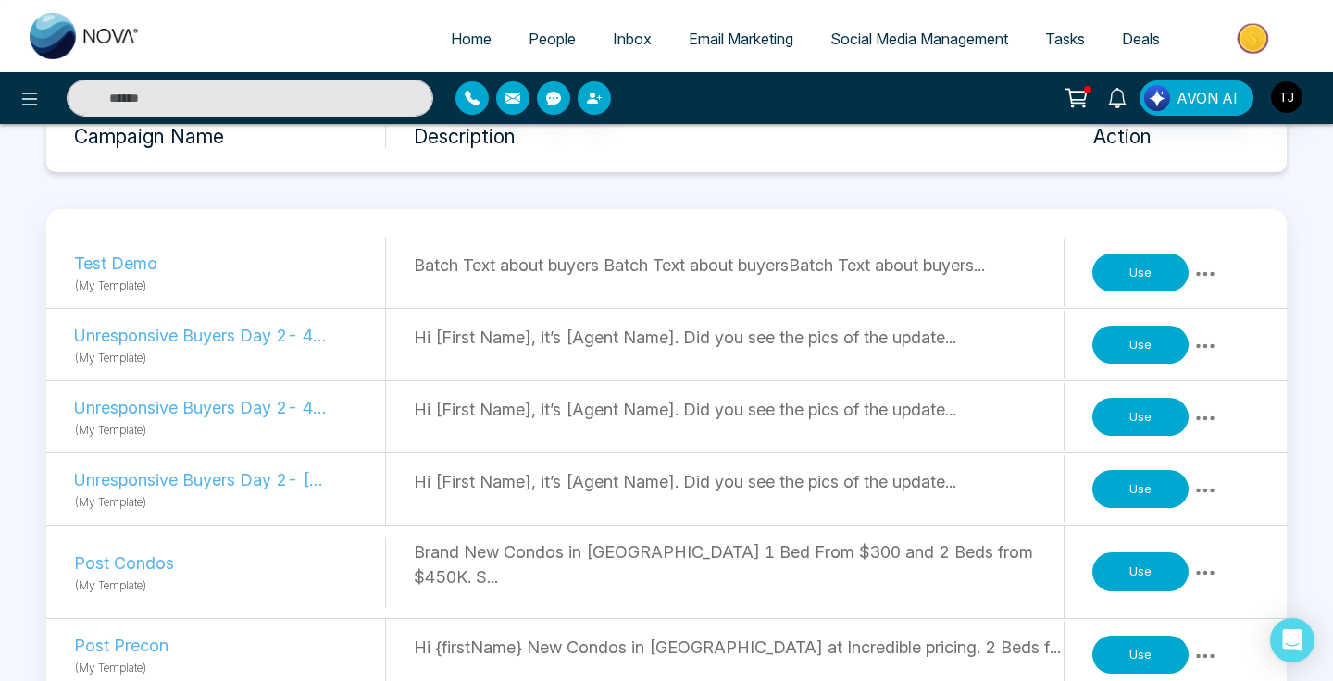
click at [850, 424] on div "Hi [First Name], it’s [Agent Name]. Did you see the pics of the update..." at bounding box center [739, 417] width 651 height 68
click at [958, 415] on p "Hi [First Name], it’s [Agent Name]. Did you see the pics of the update..." at bounding box center [739, 409] width 650 height 25
click at [618, 441] on div "Hi [First Name], it’s [Agent Name]. Did you see the pics of the update..." at bounding box center [739, 417] width 651 height 68
click at [652, 522] on div "Unresponsive Buyers Day 2- 40 Rampart Drive (My Template) Hi [First Name], it’s…" at bounding box center [666, 490] width 1240 height 72
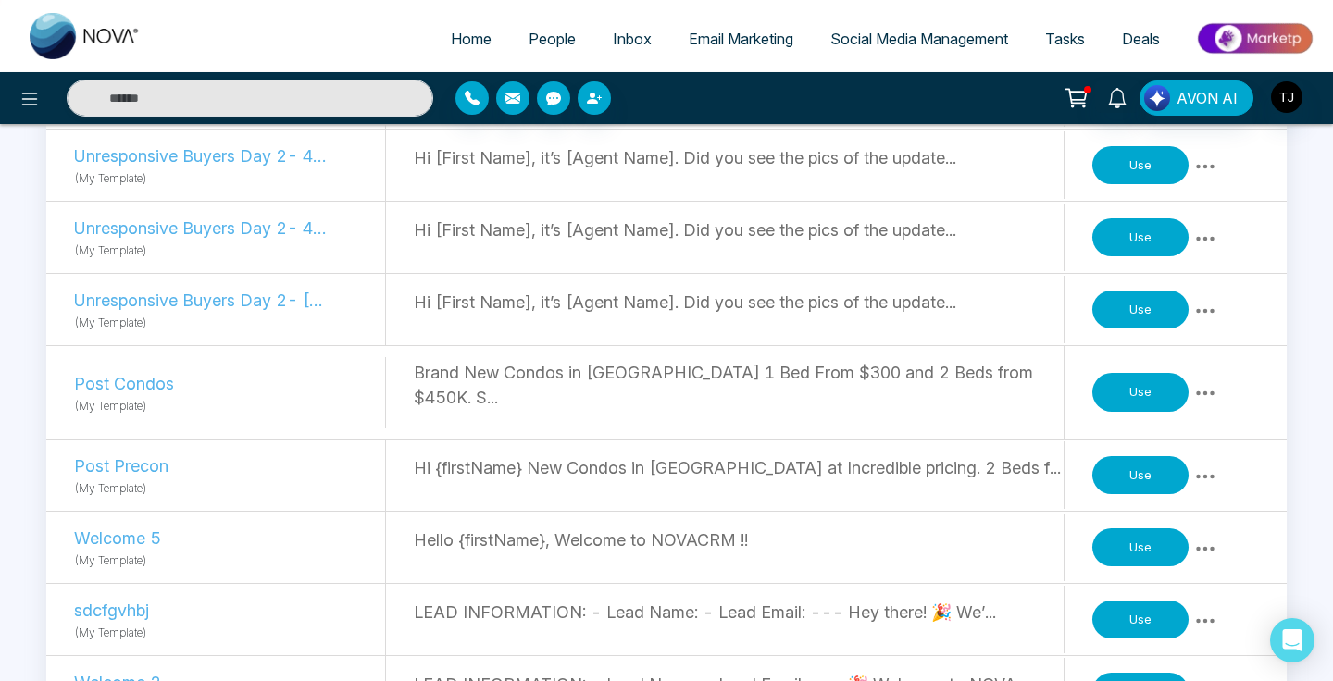
scroll to position [329, 0]
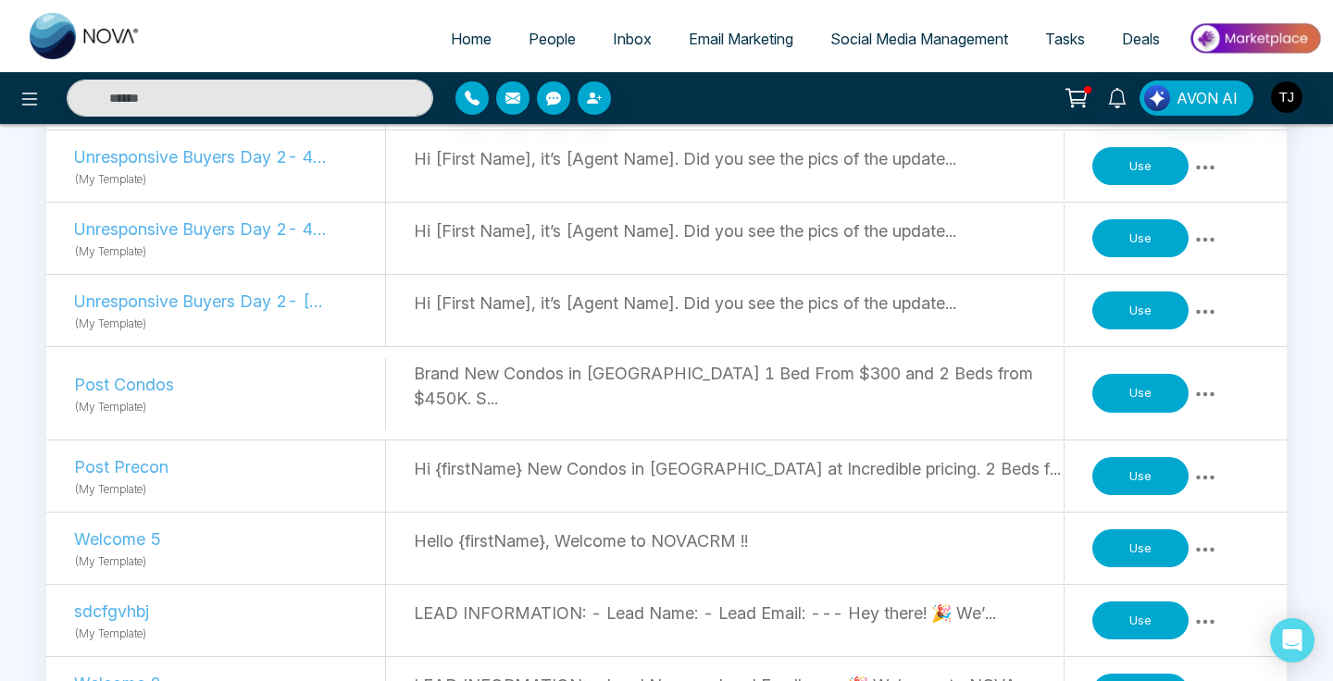
click at [1009, 379] on p "Brand New Condos in [GEOGRAPHIC_DATA] 1 Bed From $300 and 2 Beds from $450K. S.…" at bounding box center [739, 386] width 650 height 50
click at [1204, 385] on icon at bounding box center [1205, 394] width 22 height 22
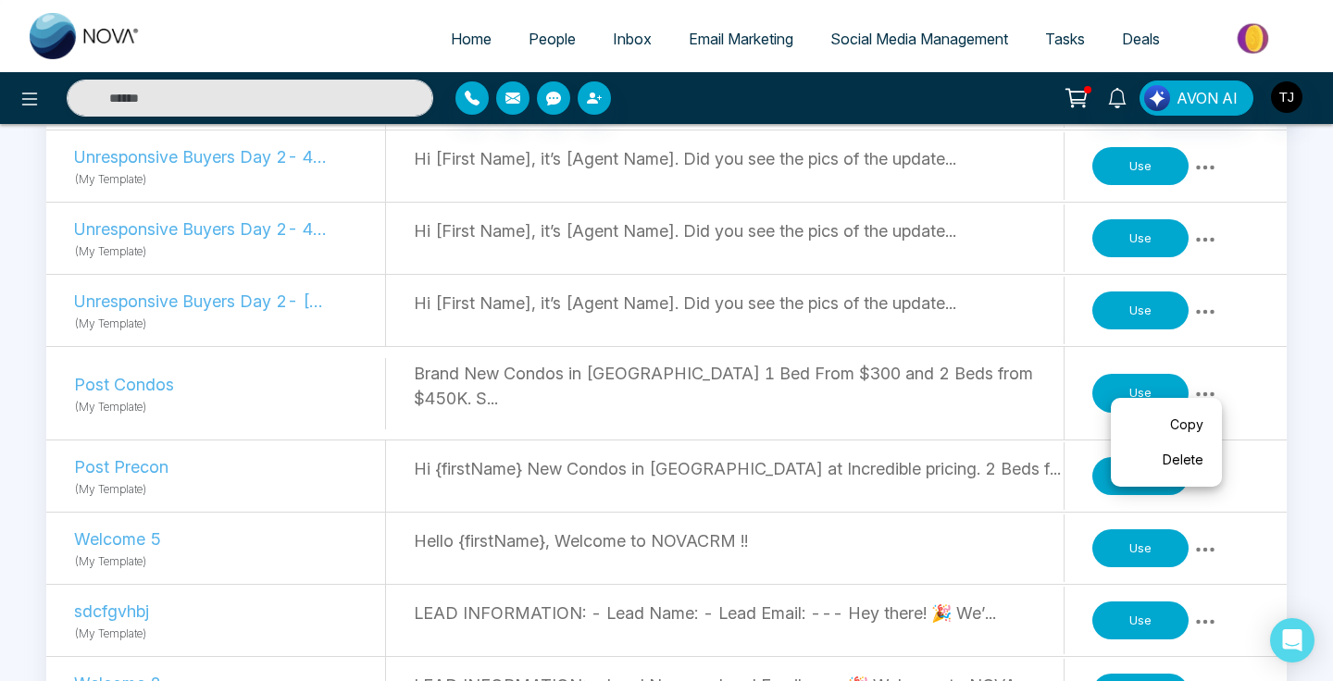
click at [1182, 419] on link "Copy" at bounding box center [1166, 424] width 93 height 35
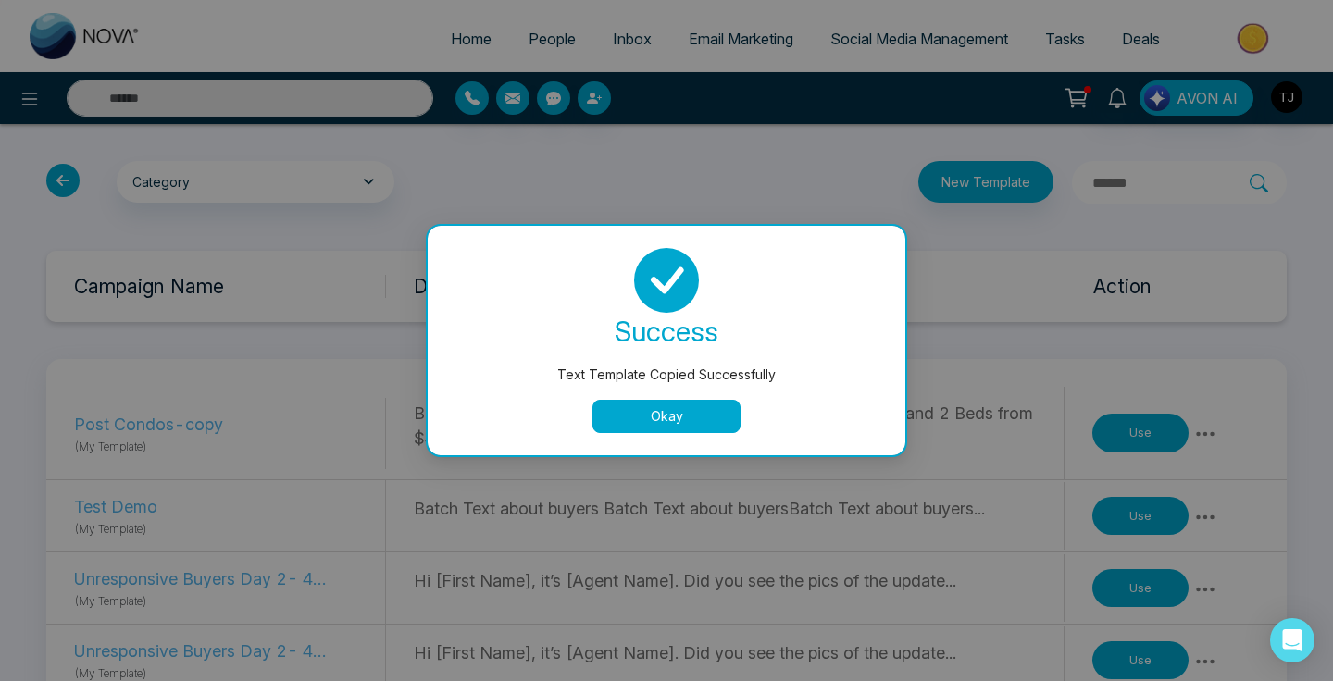
click at [719, 417] on button "Okay" at bounding box center [666, 416] width 148 height 33
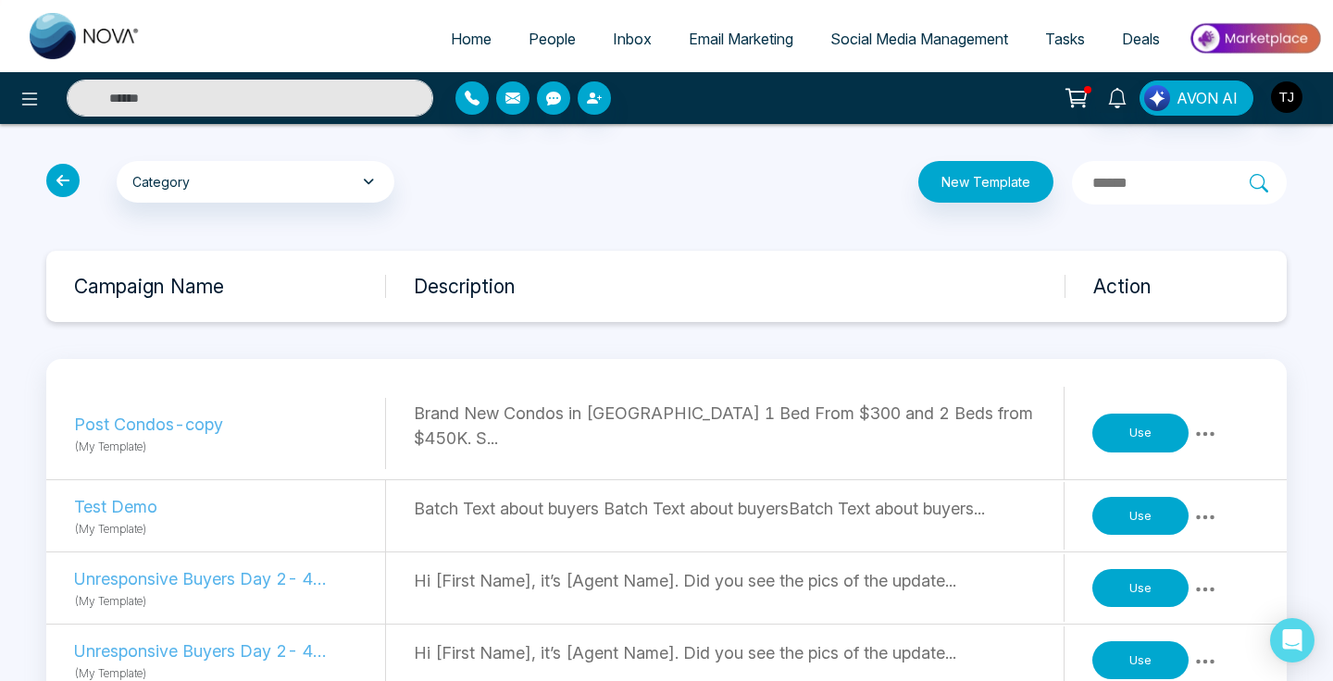
click at [944, 640] on p "Hi [First Name], it’s [Agent Name]. Did you see the pics of the update..." at bounding box center [739, 652] width 650 height 25
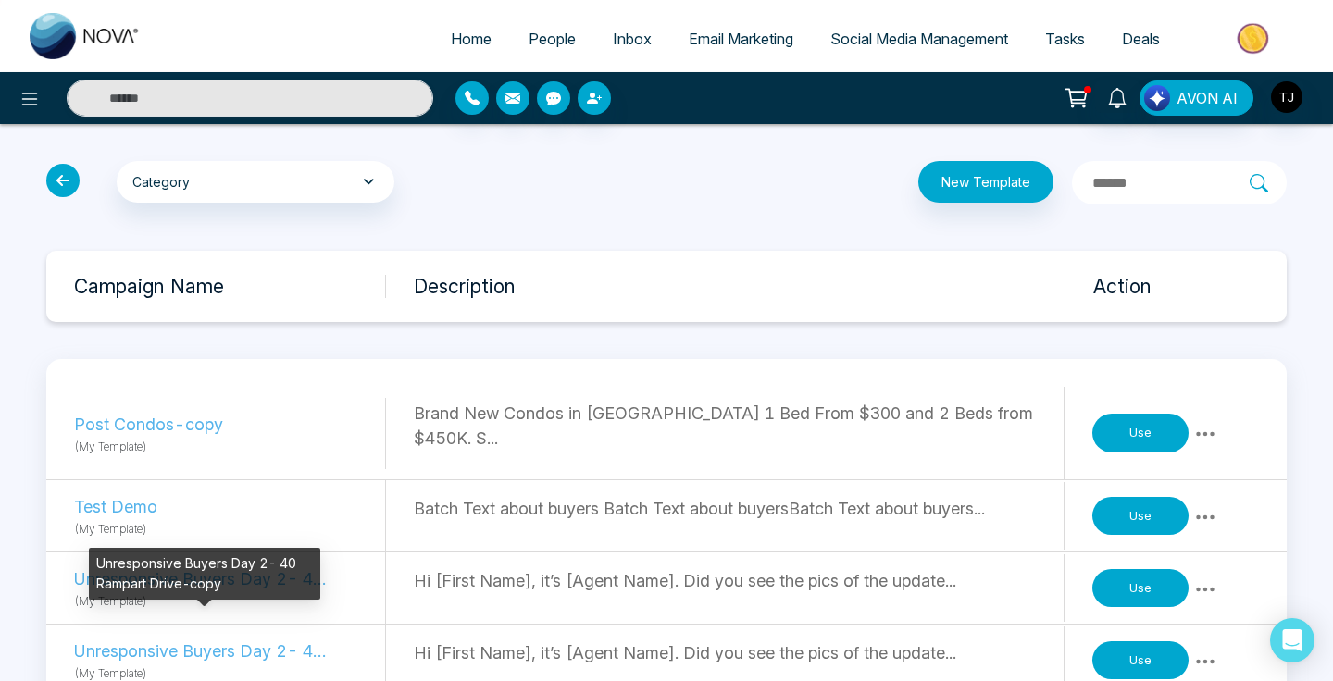
click at [175, 639] on p "Unresponsive Buyers Day 2- 40 Rampart Drive-copy" at bounding box center [201, 651] width 255 height 25
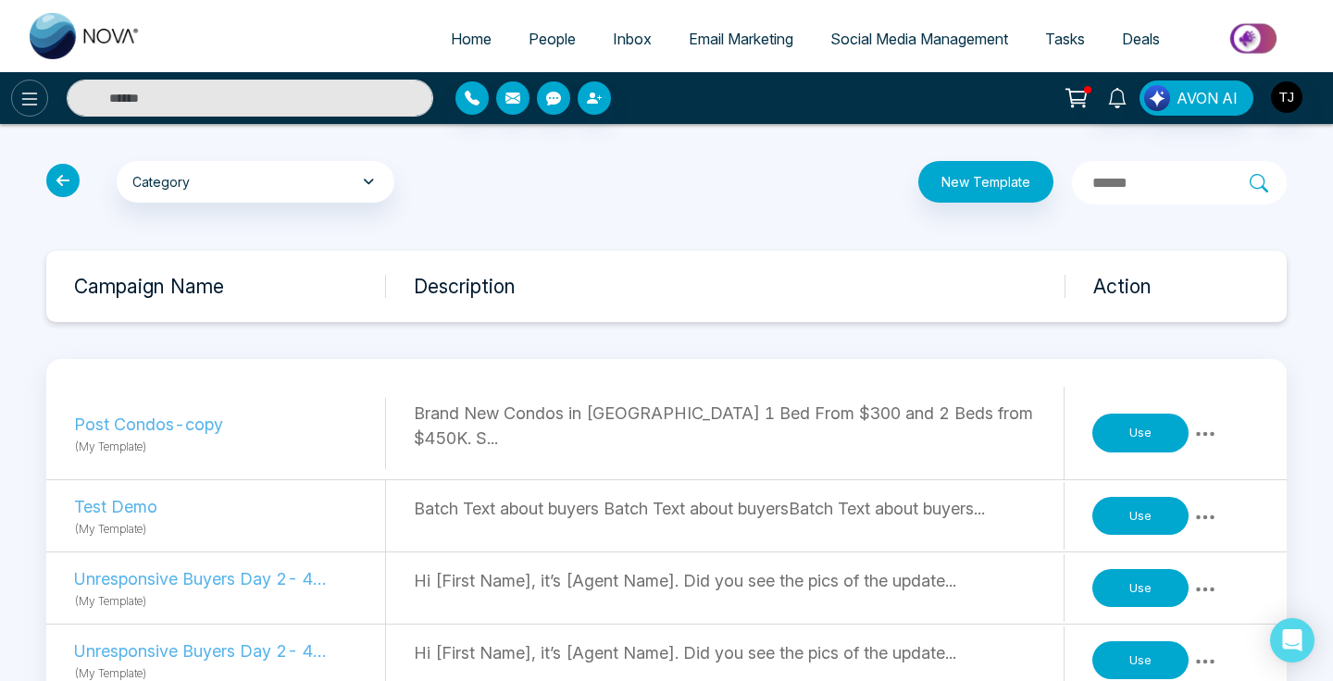
click at [27, 103] on icon at bounding box center [30, 99] width 22 height 22
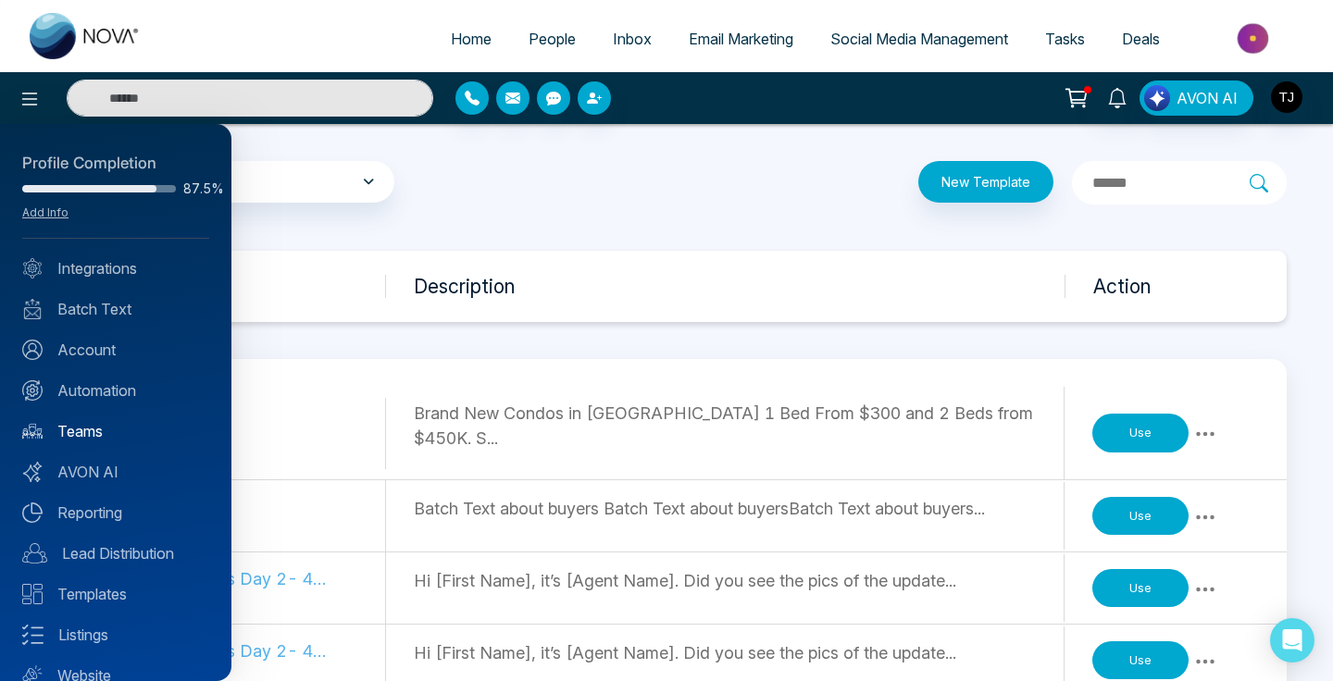
click at [82, 420] on link "Teams" at bounding box center [115, 431] width 187 height 22
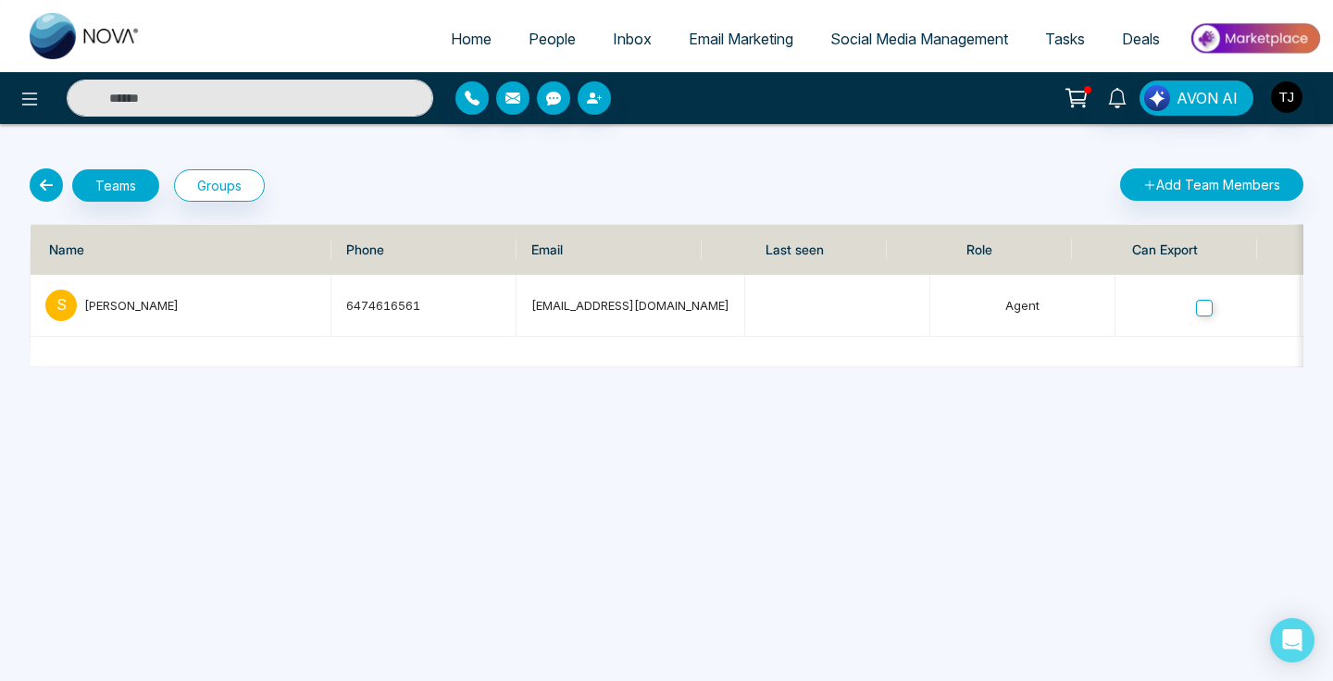
click at [38, 182] on icon at bounding box center [46, 184] width 33 height 33
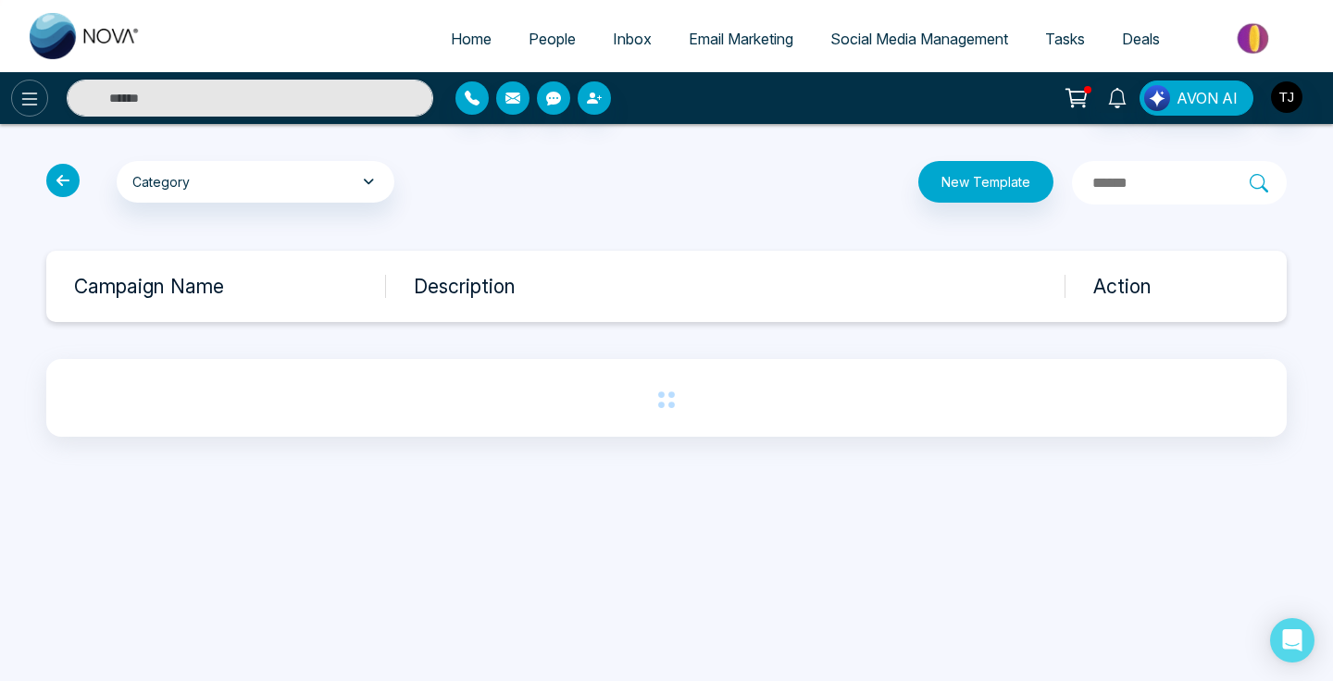
click at [29, 103] on icon at bounding box center [30, 99] width 22 height 22
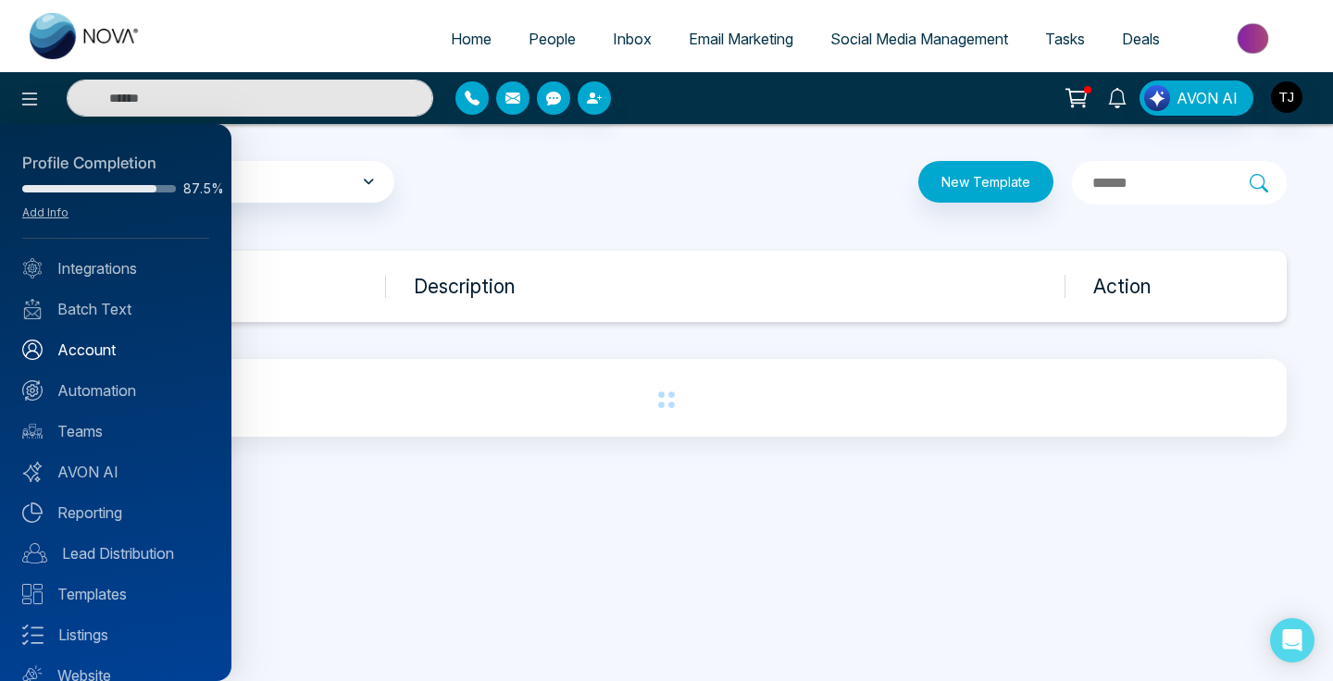
click at [70, 356] on link "Account" at bounding box center [115, 350] width 187 height 22
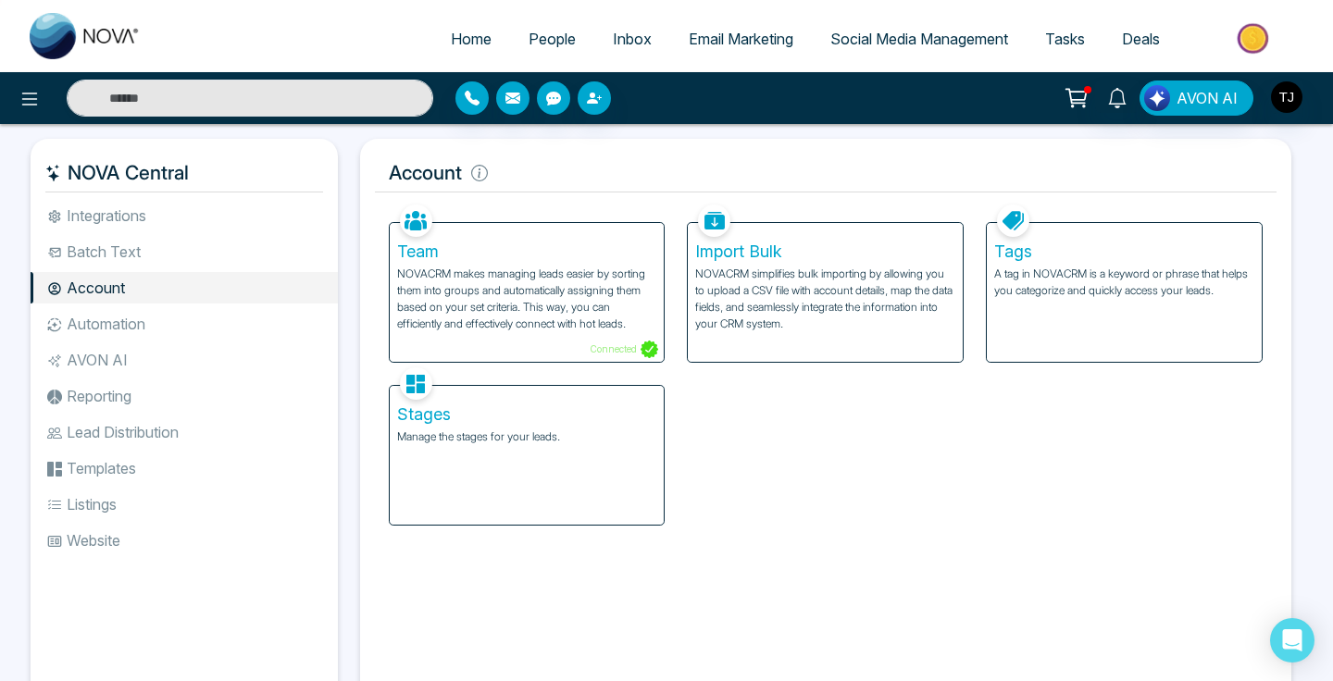
click at [174, 396] on li "Reporting" at bounding box center [184, 395] width 307 height 31
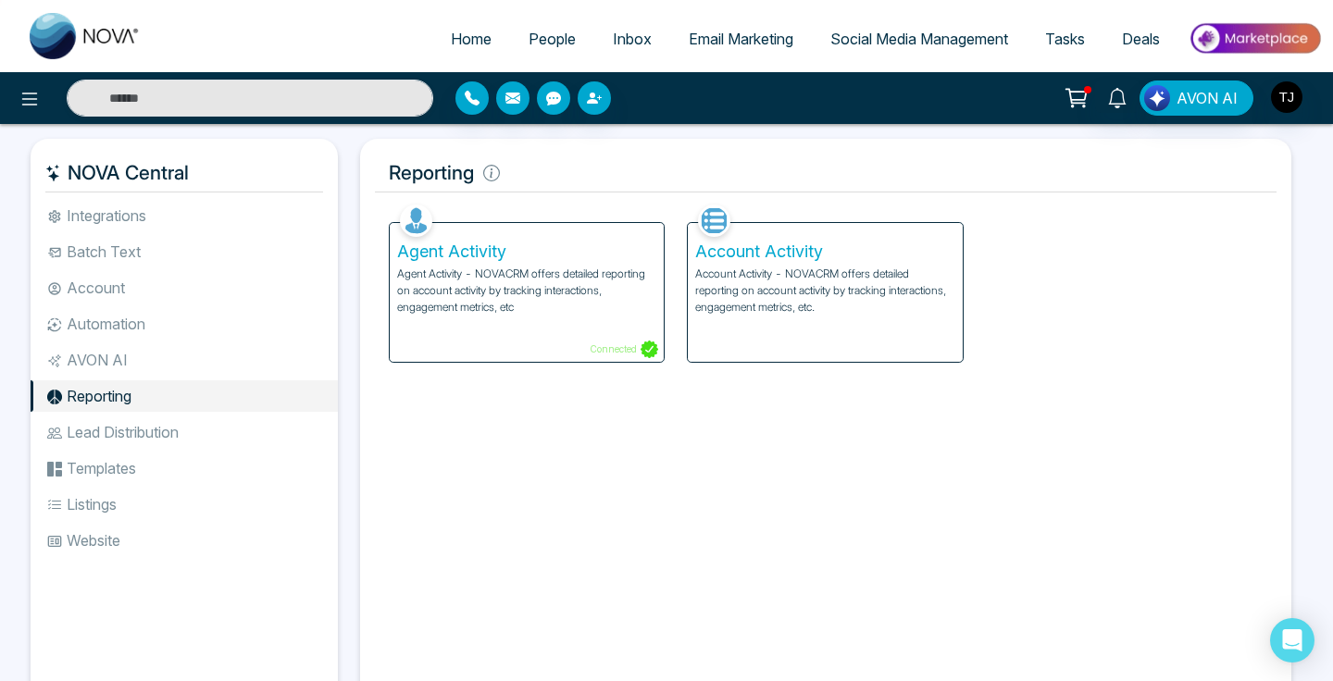
click at [177, 392] on li "Reporting" at bounding box center [184, 395] width 307 height 31
